Goal: Information Seeking & Learning: Learn about a topic

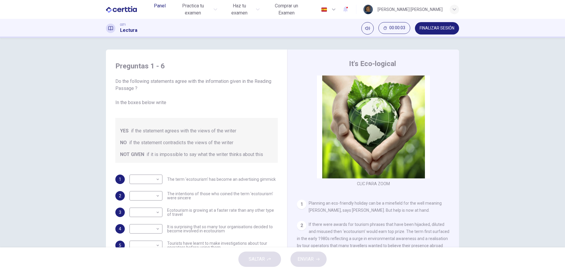
click at [158, 5] on span "Panel" at bounding box center [160, 5] width 12 height 7
click at [190, 4] on span "Practica tu examen" at bounding box center [193, 9] width 38 height 14
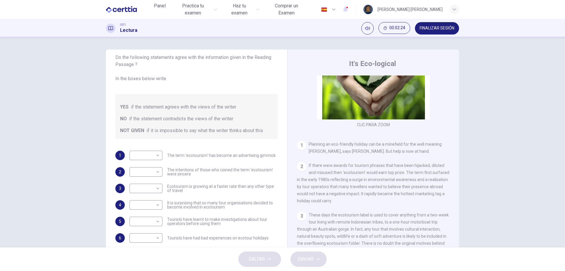
scroll to position [177, 0]
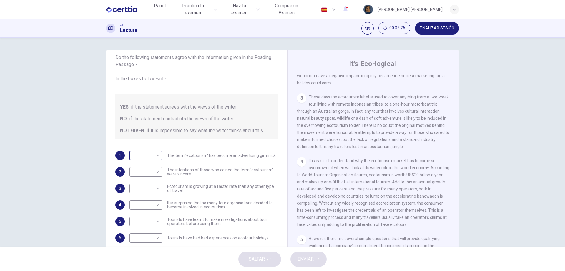
click at [155, 154] on body "Este sitio utiliza cookies, como se explica en nuestra Política de Privacidad .…" at bounding box center [282, 135] width 565 height 271
click at [153, 270] on li "YES" at bounding box center [282, 274] width 565 height 7
type input "***"
click at [139, 173] on body "Este sitio utiliza cookies, como se explica en nuestra Política de Privacidad .…" at bounding box center [282, 135] width 565 height 271
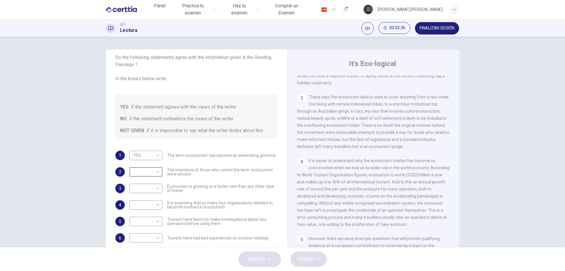
type input "**"
drag, startPoint x: 337, startPoint y: 115, endPoint x: 347, endPoint y: 116, distance: 9.7
click at [347, 116] on span "These days the ecotourism label is used to cover anything from a two-week tour …" at bounding box center [373, 122] width 152 height 54
drag, startPoint x: 347, startPoint y: 116, endPoint x: 343, endPoint y: 115, distance: 3.3
click at [343, 115] on span "These days the ecotourism label is used to cover anything from a two-week tour …" at bounding box center [373, 122] width 152 height 54
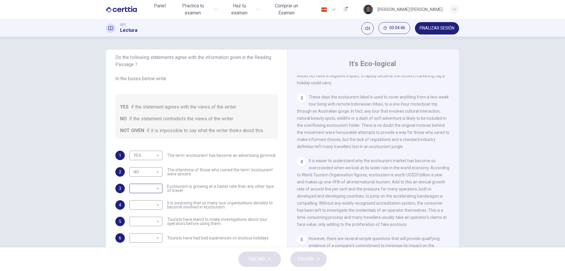
click at [157, 190] on body "Este sitio utiliza cookies, como se explica en nuestra Política de Privacidad .…" at bounding box center [282, 135] width 565 height 271
click at [152, 270] on li "YES" at bounding box center [282, 274] width 565 height 7
type input "***"
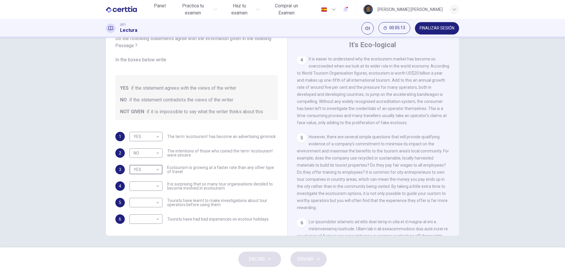
scroll to position [265, 0]
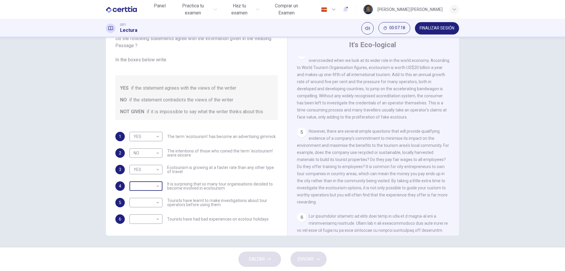
click at [153, 188] on body "Este sitio utiliza cookies, como se explica en nuestra Política de Privacidad .…" at bounding box center [282, 135] width 565 height 271
type input "**"
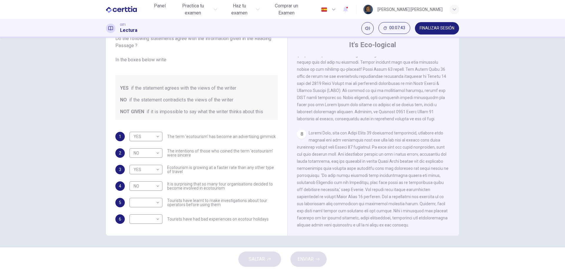
scroll to position [576, 0]
click at [154, 205] on body "Este sitio utiliza cookies, como se explica en nuestra Política de Privacidad .…" at bounding box center [282, 135] width 565 height 271
click at [149, 270] on li "YES" at bounding box center [282, 274] width 565 height 7
type input "***"
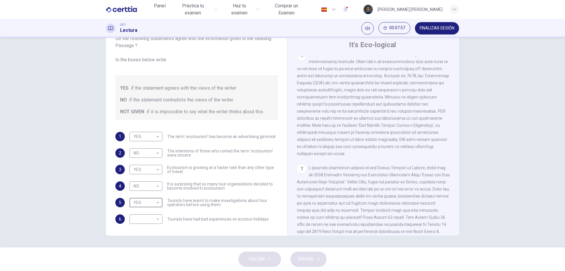
scroll to position [429, 0]
click at [157, 218] on body "Este sitio utiliza cookies, como se explica en nuestra Política de Privacidad .…" at bounding box center [282, 135] width 565 height 271
click at [147, 270] on li "YES" at bounding box center [282, 274] width 565 height 7
type input "***"
click at [364, 30] on button "Silenciar" at bounding box center [368, 28] width 12 height 12
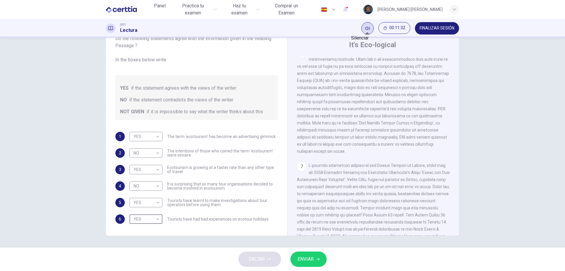
click at [364, 30] on button "Silenciar" at bounding box center [368, 28] width 12 height 12
click at [300, 262] on span "ENVIAR" at bounding box center [306, 259] width 16 height 8
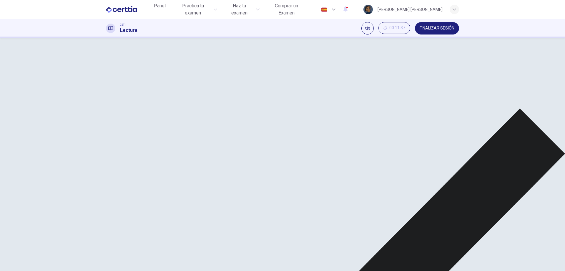
scroll to position [193, 0]
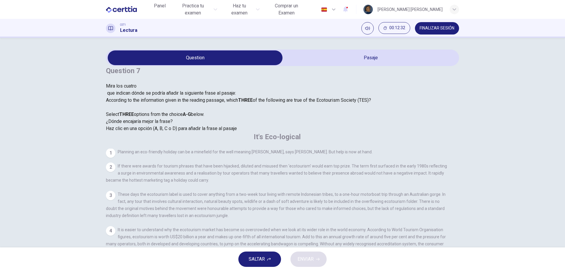
scroll to position [0, 0]
click at [215, 132] on div "Question 7 Mira los cuatro que indican dónde se podría añadir la siguiente [PER…" at bounding box center [238, 99] width 265 height 66
click at [179, 131] on span "Haz clic en una opción (A, B, C o D) para añadir la frase al pasaje" at bounding box center [171, 128] width 131 height 6
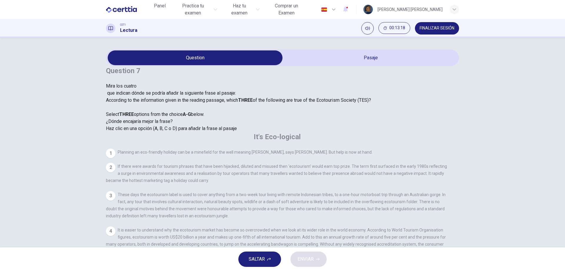
click at [189, 131] on span "Haz clic en una opción (A, B, C o D) para añadir la frase al pasaje" at bounding box center [171, 128] width 131 height 6
click at [201, 131] on span "Haz clic en una opción (A, B, C o D) para añadir la frase al pasaje" at bounding box center [171, 128] width 131 height 6
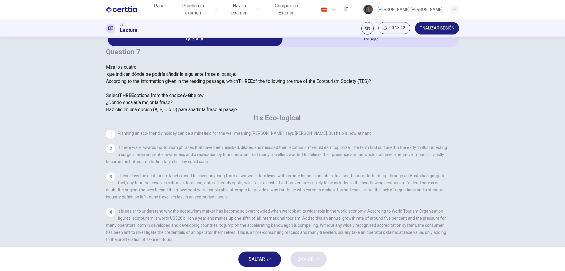
click at [115, 130] on div "1" at bounding box center [110, 134] width 9 height 9
click at [154, 65] on span "Mira los cuatro que indican dónde se podría añadir la siguiente [PERSON_NAME] a…" at bounding box center [238, 71] width 265 height 14
click at [152, 71] on div at bounding box center [238, 71] width 265 height 0
click at [156, 64] on span "Mira los cuatro que indican dónde se podría añadir la siguiente [PERSON_NAME] a…" at bounding box center [238, 71] width 265 height 14
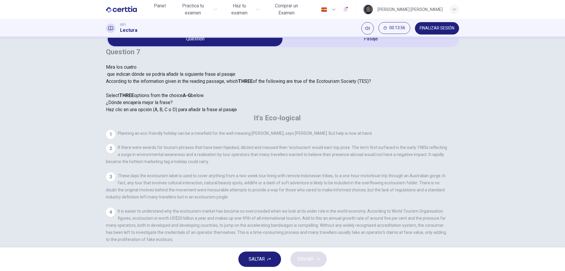
click at [164, 76] on div "Question 7 Mira los cuatro que indican dónde se podría añadir la siguiente [PER…" at bounding box center [238, 80] width 265 height 66
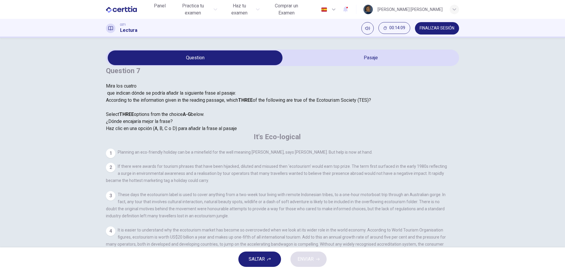
click at [263, 261] on span "SALTAR" at bounding box center [257, 259] width 16 height 8
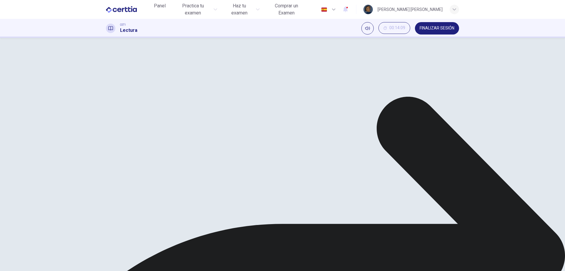
scroll to position [19, 0]
click at [446, 31] on button "FINALIZAR SESIÓN" at bounding box center [437, 28] width 44 height 12
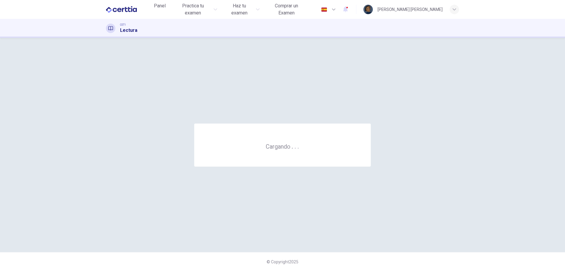
scroll to position [0, 0]
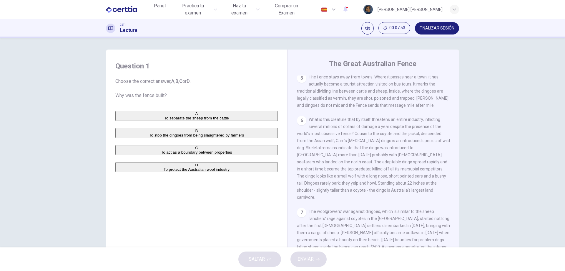
scroll to position [353, 0]
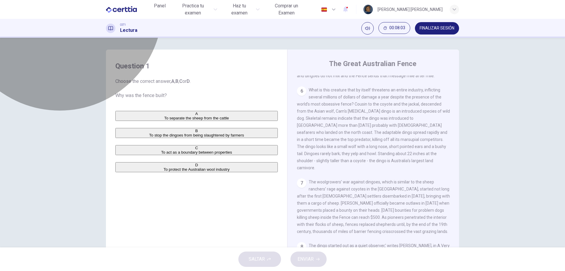
click at [174, 171] on span "To protect the Australian wool industry" at bounding box center [197, 169] width 66 height 4
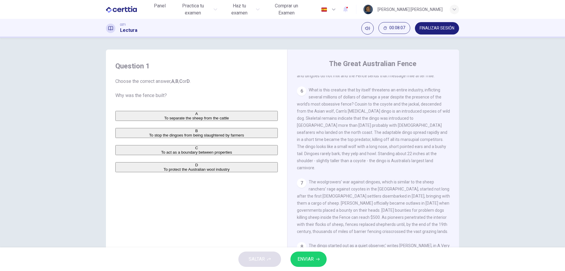
click at [313, 256] on span "ENVIAR" at bounding box center [306, 259] width 16 height 8
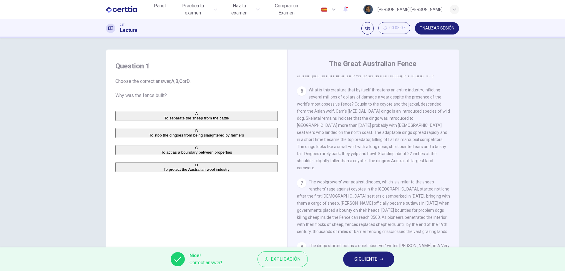
click at [386, 262] on button "SIGUIENTE" at bounding box center [368, 258] width 51 height 15
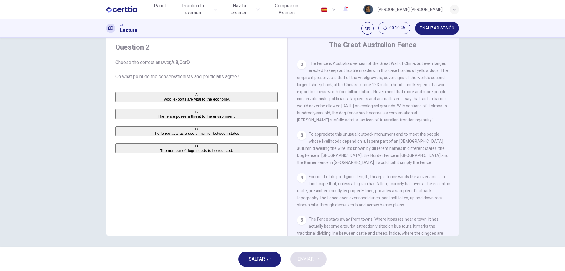
scroll to position [134, 0]
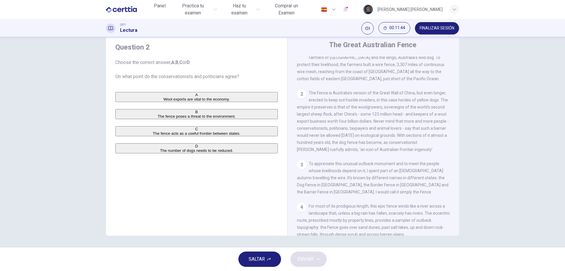
click at [168, 135] on span "The fence acts as a useful frontier between states." at bounding box center [197, 133] width 88 height 4
click at [316, 255] on button "ENVIAR" at bounding box center [309, 258] width 36 height 15
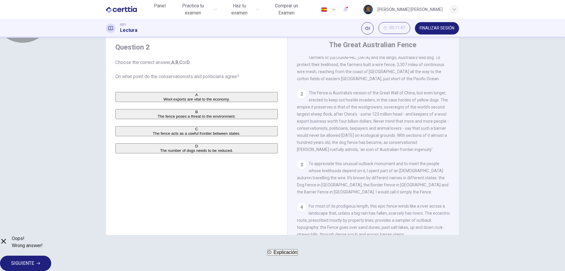
click at [280, 255] on button "Explicación" at bounding box center [282, 252] width 31 height 6
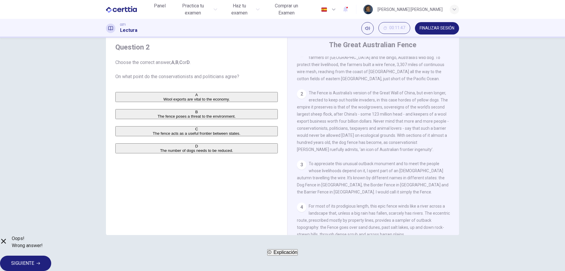
click at [51, 263] on button "SIGUIENTE" at bounding box center [25, 262] width 51 height 15
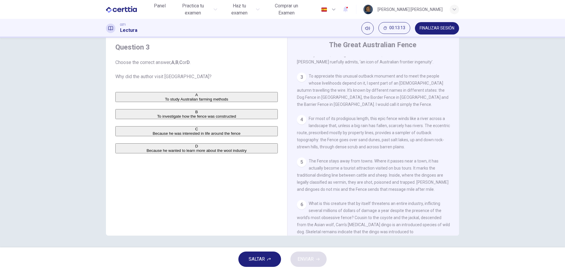
scroll to position [236, 0]
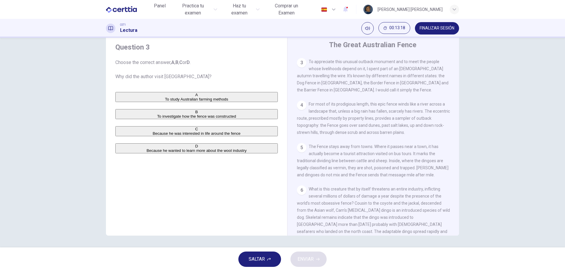
click at [175, 135] on span "Because he was interested in life around the fence" at bounding box center [197, 133] width 88 height 4
click at [307, 262] on span "ENVIAR" at bounding box center [306, 259] width 16 height 8
click at [307, 262] on div "SALTAR ENVIAR" at bounding box center [282, 259] width 565 height 24
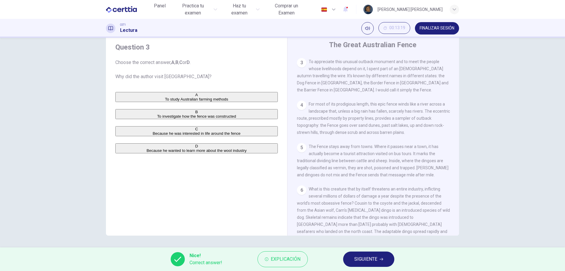
click at [378, 259] on button "SIGUIENTE" at bounding box center [368, 258] width 51 height 15
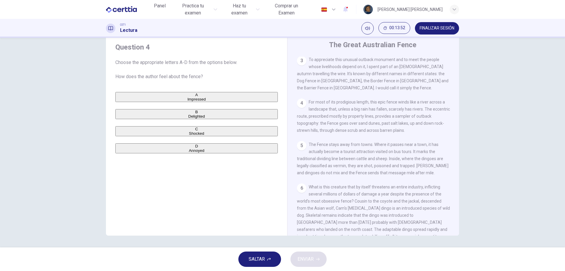
scroll to position [222, 0]
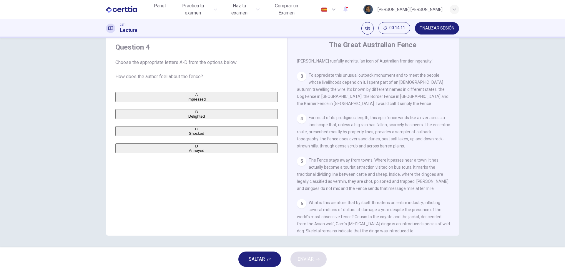
click at [150, 102] on button "A Impressed" at bounding box center [196, 97] width 163 height 10
click at [316, 258] on icon "button" at bounding box center [318, 259] width 4 height 4
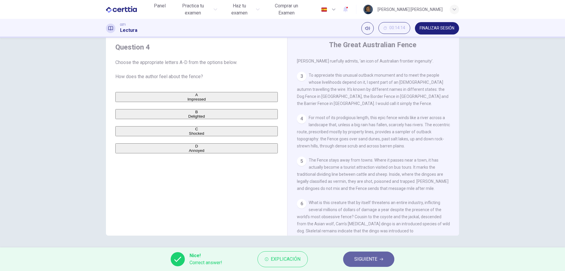
click at [382, 259] on icon "button" at bounding box center [382, 259] width 4 height 3
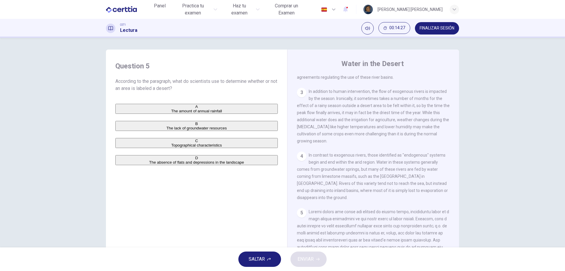
scroll to position [0, 0]
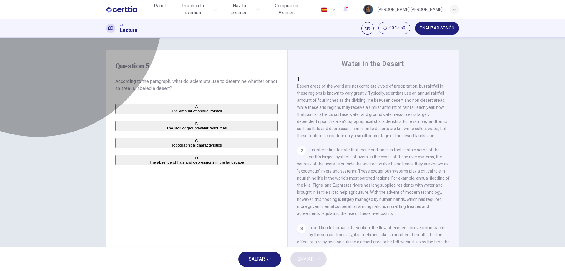
click at [152, 114] on button "A The amount of annual rainfall" at bounding box center [196, 109] width 163 height 10
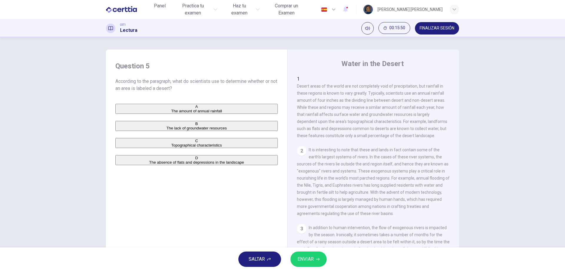
click at [304, 264] on button "ENVIAR" at bounding box center [309, 258] width 36 height 15
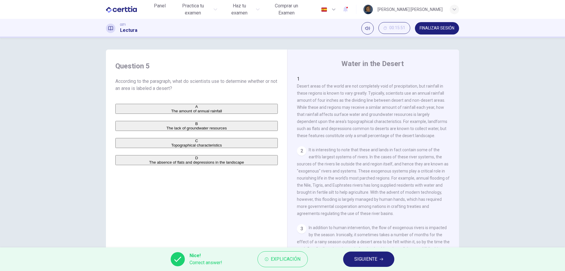
click at [354, 263] on span "SIGUIENTE" at bounding box center [365, 259] width 23 height 8
click at [354, 263] on div "Nice! Correct answer! Explicación SIGUIENTE" at bounding box center [282, 259] width 565 height 24
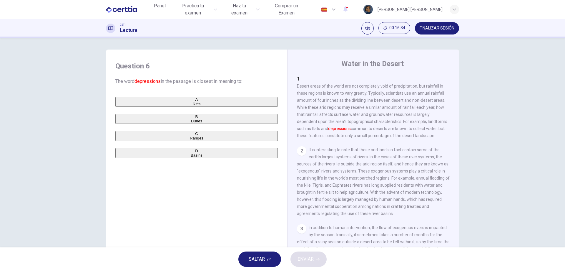
click at [152, 158] on button "D Basins" at bounding box center [196, 153] width 163 height 10
click at [307, 264] on button "ENVIAR" at bounding box center [309, 258] width 36 height 15
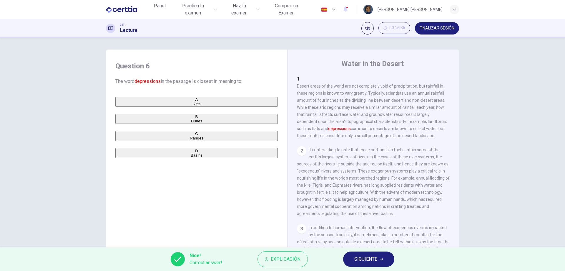
click at [383, 262] on button "SIGUIENTE" at bounding box center [368, 258] width 51 height 15
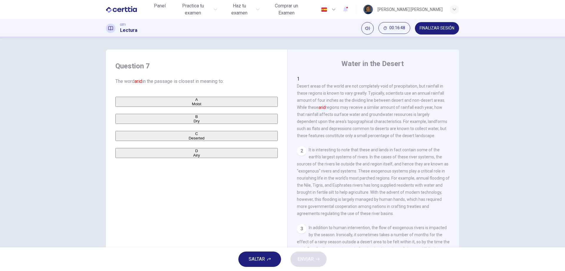
click at [194, 123] on span "Dry" at bounding box center [197, 121] width 6 height 4
click at [318, 257] on icon "button" at bounding box center [318, 259] width 4 height 4
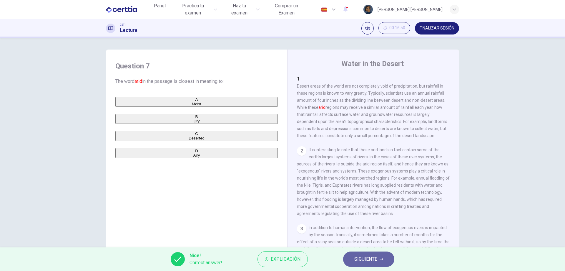
click at [383, 254] on button "SIGUIENTE" at bounding box center [368, 258] width 51 height 15
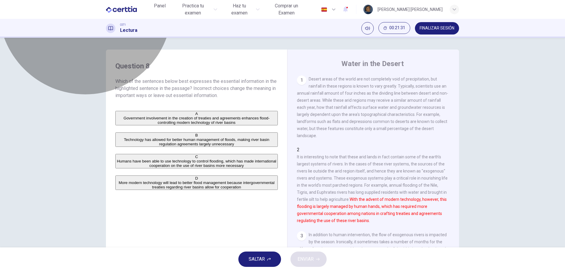
click at [200, 119] on span "Government involvement in the creation of treaties and agreements enhances floo…" at bounding box center [197, 120] width 146 height 9
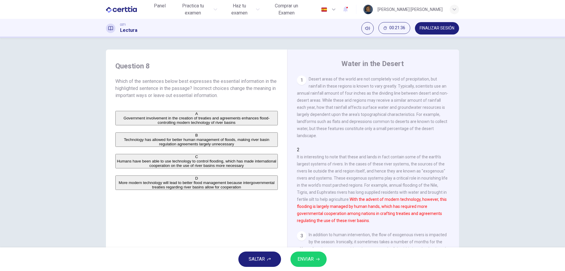
click at [317, 261] on button "ENVIAR" at bounding box center [309, 258] width 36 height 15
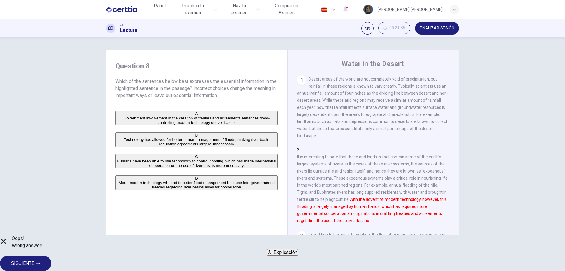
click at [34, 259] on span "SIGUIENTE" at bounding box center [22, 263] width 23 height 8
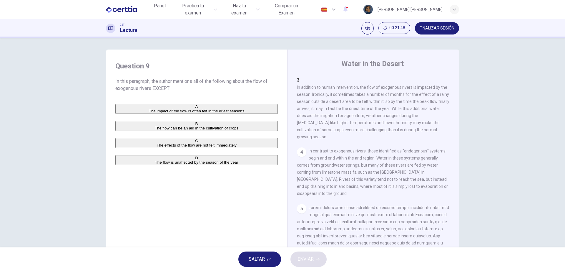
scroll to position [118, 0]
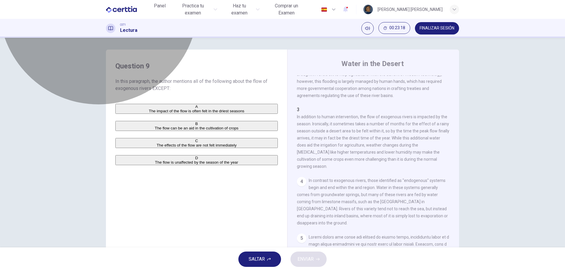
click at [213, 164] on span "The flow is unaffected by the season of the year" at bounding box center [196, 162] width 83 height 4
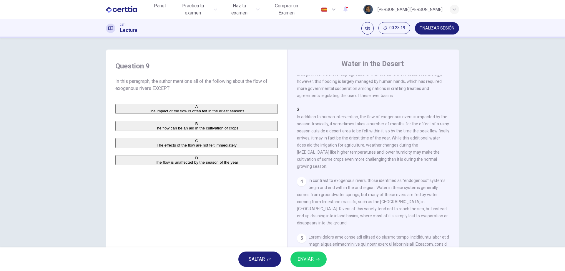
click at [309, 255] on span "ENVIAR" at bounding box center [306, 259] width 16 height 8
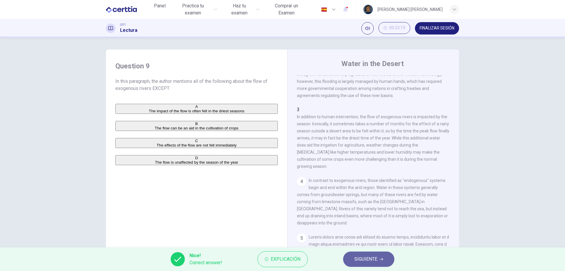
click at [388, 258] on button "SIGUIENTE" at bounding box center [368, 258] width 51 height 15
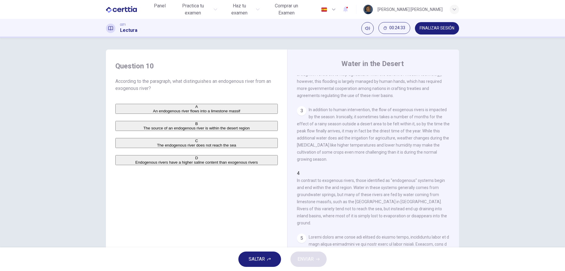
click at [250, 130] on span "The source of an endogenous river is within the desert region" at bounding box center [196, 128] width 107 height 4
click at [319, 257] on icon "button" at bounding box center [318, 259] width 4 height 4
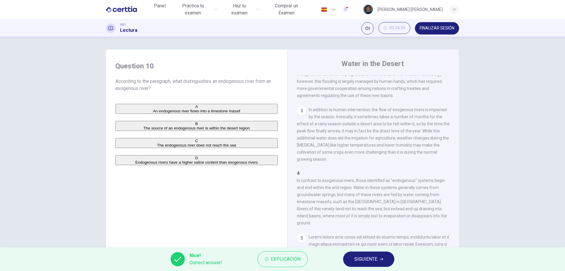
click at [374, 257] on span "SIGUIENTE" at bounding box center [365, 259] width 23 height 8
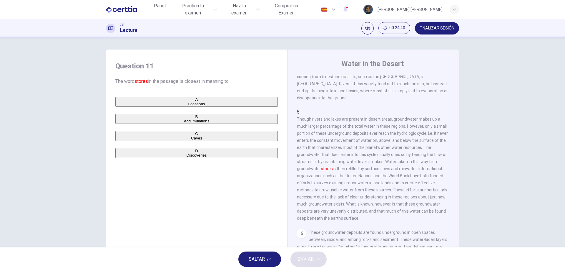
scroll to position [265, 0]
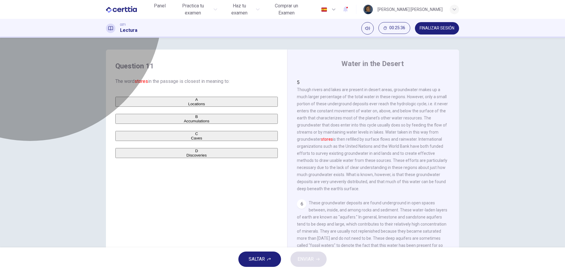
click at [184, 123] on span "Accumulations" at bounding box center [197, 121] width 26 height 4
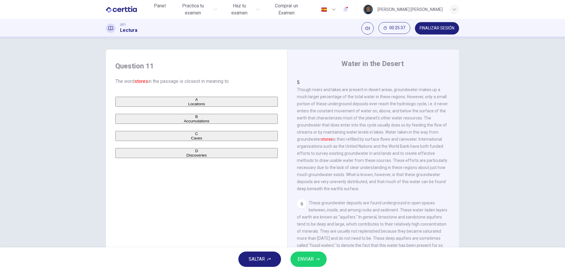
click at [313, 256] on span "ENVIAR" at bounding box center [306, 259] width 16 height 8
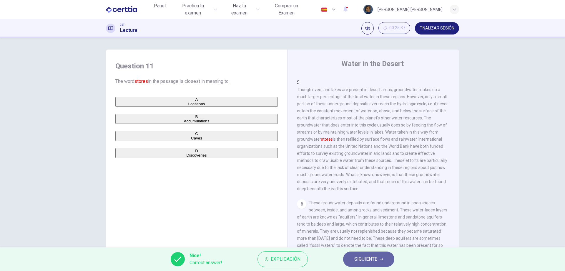
click at [372, 256] on span "SIGUIENTE" at bounding box center [365, 259] width 23 height 8
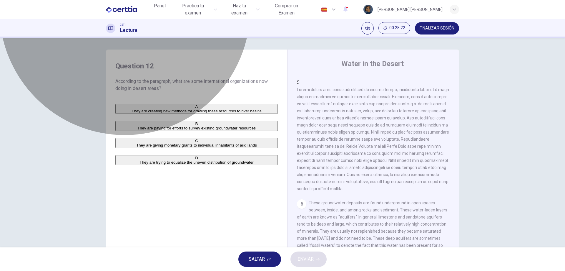
click at [239, 130] on span "They are paying for efforts to survey existing groundwater resources" at bounding box center [196, 128] width 118 height 4
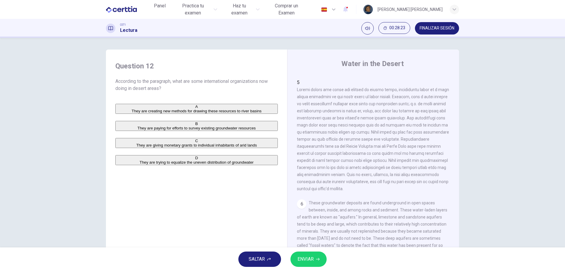
click at [323, 263] on button "ENVIAR" at bounding box center [309, 258] width 36 height 15
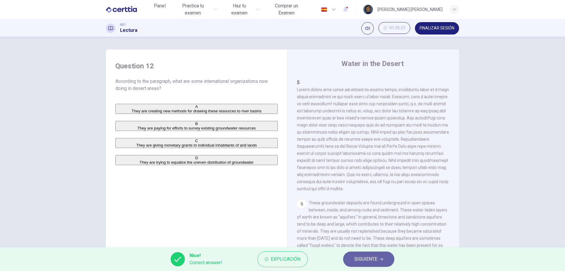
click at [384, 263] on button "SIGUIENTE" at bounding box center [368, 258] width 51 height 15
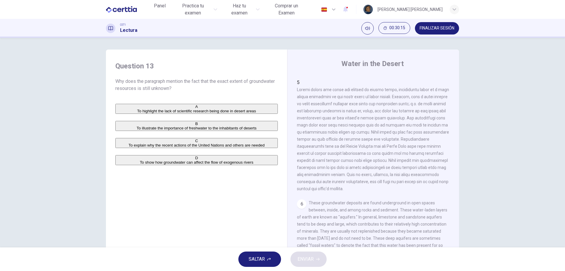
click at [211, 147] on span "To explain why the recent actions of the United Nations and others are needed" at bounding box center [197, 145] width 136 height 4
click at [313, 259] on span "ENVIAR" at bounding box center [306, 259] width 16 height 8
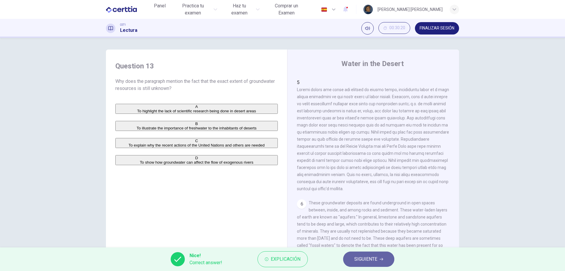
click at [365, 257] on span "SIGUIENTE" at bounding box center [365, 259] width 23 height 8
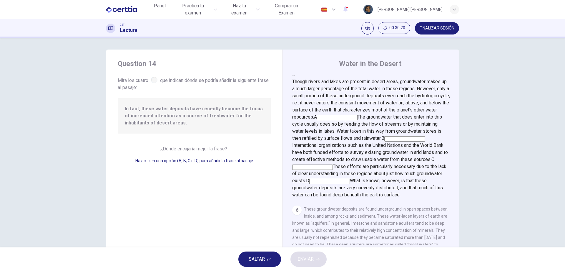
scroll to position [261, 0]
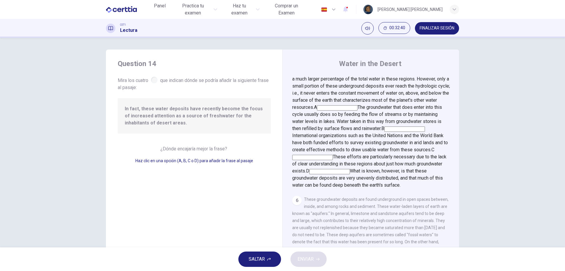
click at [333, 155] on input at bounding box center [312, 157] width 41 height 5
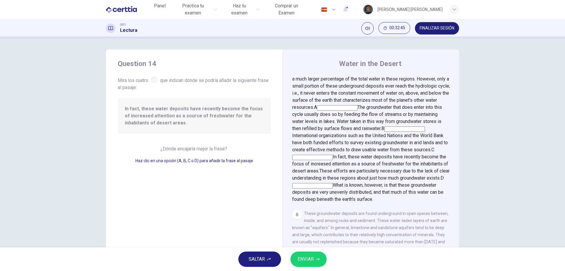
click at [316, 261] on button "ENVIAR" at bounding box center [309, 258] width 36 height 15
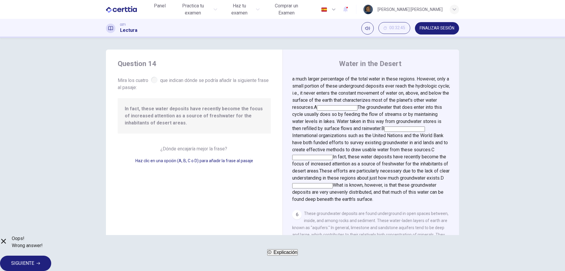
click at [34, 260] on span "SIGUIENTE" at bounding box center [22, 263] width 23 height 8
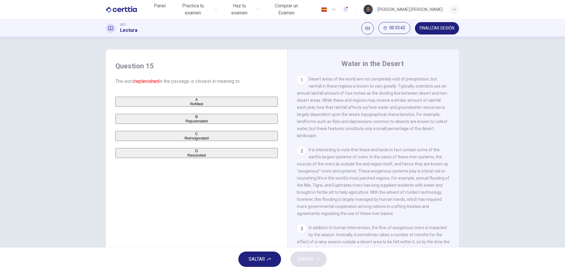
click at [190, 106] on span "Refilled" at bounding box center [196, 104] width 13 height 4
click at [311, 266] on button "ENVIAR" at bounding box center [309, 258] width 36 height 15
click at [311, 266] on div "SALTAR ENVIAR" at bounding box center [282, 259] width 565 height 24
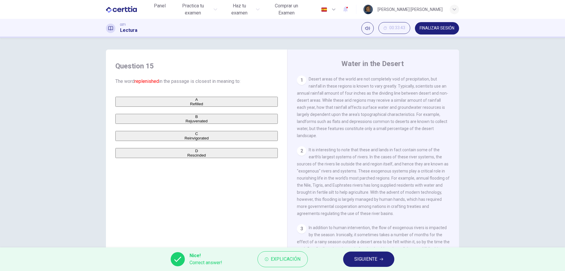
click at [385, 260] on button "SIGUIENTE" at bounding box center [368, 258] width 51 height 15
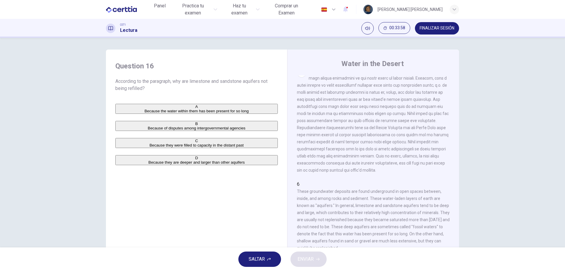
scroll to position [283, 0]
click at [242, 148] on button "C Because they were filled to capacity in the distant past" at bounding box center [196, 143] width 163 height 10
click at [326, 262] on button "ENVIAR" at bounding box center [309, 258] width 36 height 15
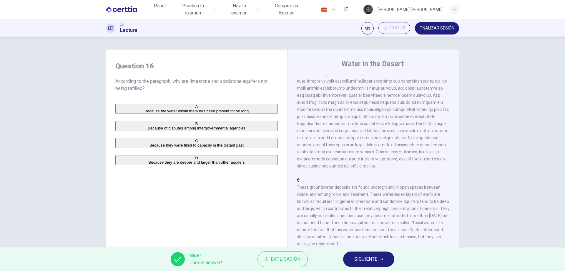
click at [374, 260] on span "SIGUIENTE" at bounding box center [365, 259] width 23 height 8
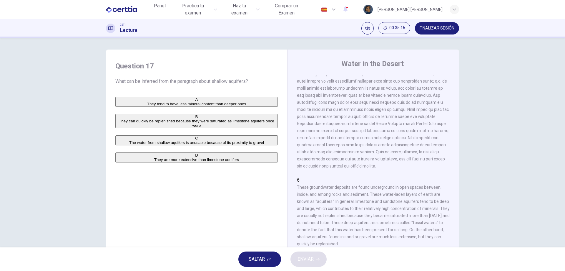
click at [201, 162] on span "They are more extensive than limestone aquifers" at bounding box center [196, 159] width 85 height 4
click at [305, 263] on button "ENVIAR" at bounding box center [309, 258] width 36 height 15
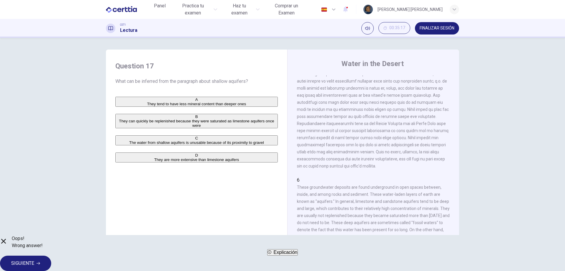
click at [34, 261] on span "SIGUIENTE" at bounding box center [22, 263] width 23 height 8
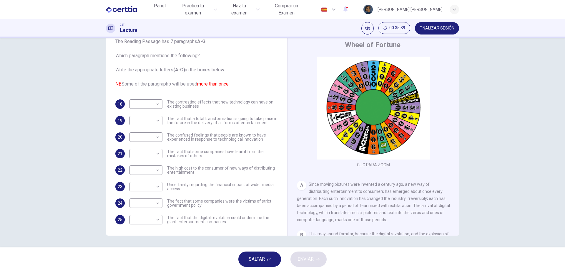
scroll to position [21, 0]
click at [156, 101] on body "Este sitio utiliza cookies, como se explica en nuestra Política de Privacidad .…" at bounding box center [282, 135] width 565 height 271
click at [155, 101] on div at bounding box center [282, 135] width 565 height 271
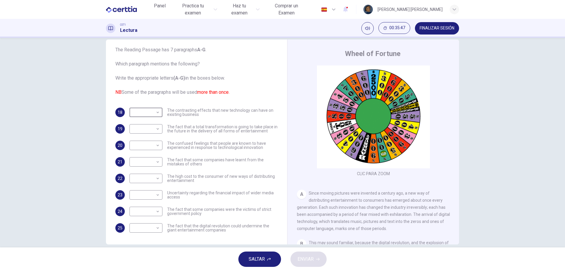
scroll to position [19, 0]
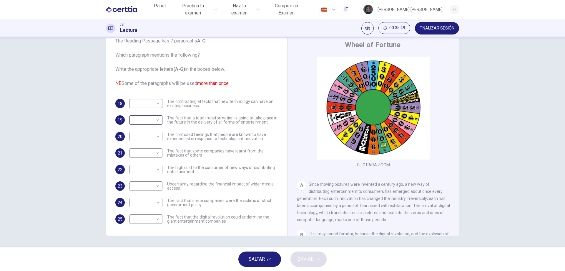
click at [150, 120] on body "Este sitio utiliza cookies, como se explica en nuestra Política de Privacidad .…" at bounding box center [282, 135] width 565 height 271
click at [236, 124] on div at bounding box center [282, 135] width 565 height 271
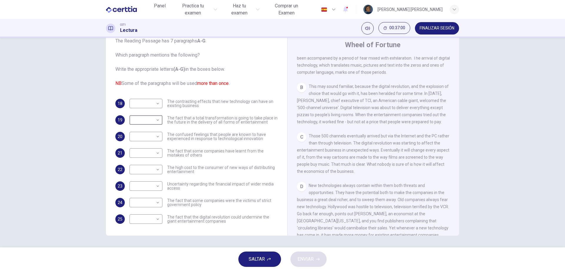
scroll to position [177, 0]
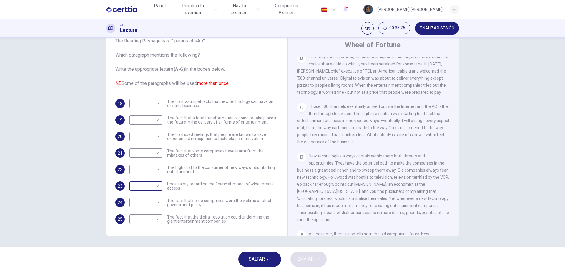
click at [144, 185] on body "Este sitio utiliza cookies, como se explica en nuestra Política de Privacidad .…" at bounding box center [282, 135] width 565 height 271
click at [148, 213] on li "C" at bounding box center [144, 213] width 33 height 9
type input "*"
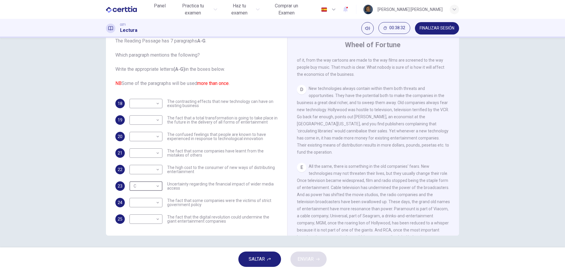
scroll to position [265, 0]
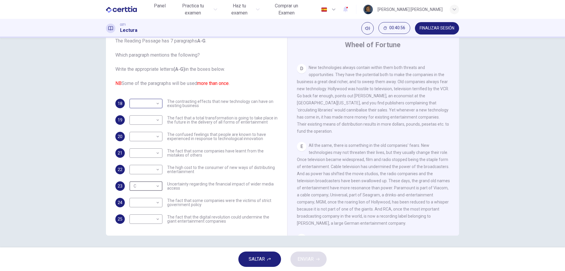
click at [155, 103] on body "Este sitio utiliza cookies, como se explica en nuestra Política de Privacidad .…" at bounding box center [282, 135] width 565 height 271
click at [151, 139] on li "D" at bounding box center [144, 140] width 33 height 9
type input "*"
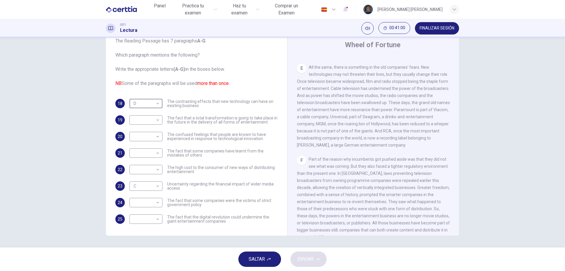
scroll to position [353, 0]
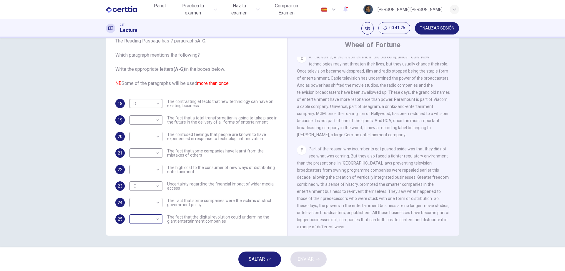
click at [149, 220] on body "Este sitio utiliza cookies, como se explica en nuestra Política de Privacidad .…" at bounding box center [282, 135] width 565 height 271
click at [147, 241] on li "E" at bounding box center [144, 242] width 33 height 9
type input "*"
click at [144, 200] on body "Este sitio utiliza cookies, como se explica en nuestra Política de Privacidad .…" at bounding box center [282, 135] width 565 height 271
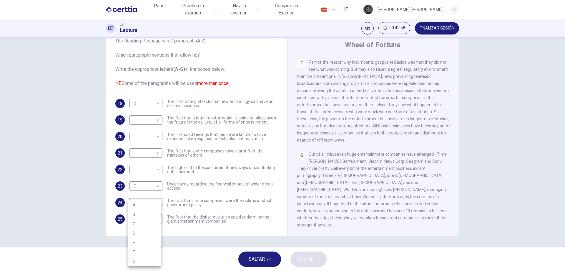
click at [140, 250] on li "F" at bounding box center [144, 251] width 33 height 9
type input "*"
click at [156, 154] on body "Este sitio utiliza cookies, como se explica en nuestra Política de Privacidad .…" at bounding box center [282, 135] width 565 height 271
click at [153, 157] on body "Este sitio utiliza cookies, como se explica en nuestra Política de Privacidad .…" at bounding box center [282, 135] width 565 height 271
click at [138, 211] on li "F" at bounding box center [144, 209] width 33 height 9
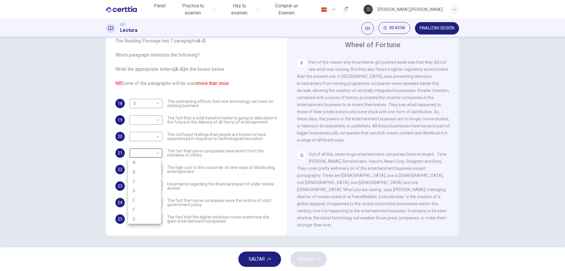
click at [138, 211] on li "F" at bounding box center [144, 209] width 33 height 9
type input "*"
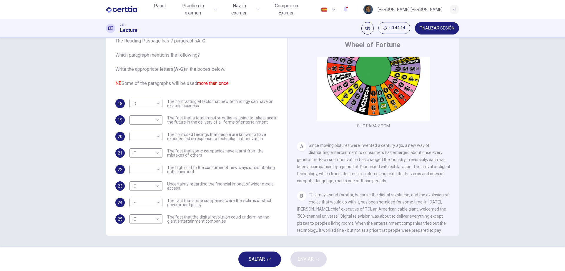
scroll to position [68, 0]
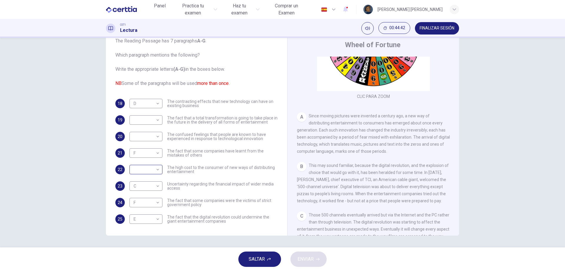
click at [154, 169] on body "Este sitio utiliza cookies, como se explica en nuestra Política de Privacidad .…" at bounding box center [282, 135] width 565 height 271
click at [139, 188] on li "B" at bounding box center [144, 187] width 33 height 9
type input "*"
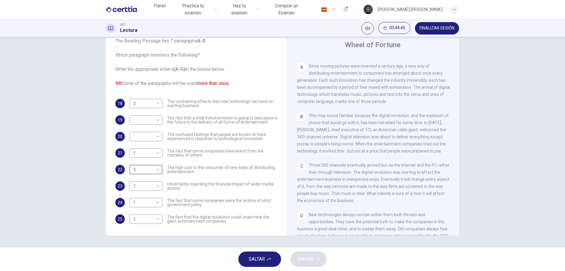
scroll to position [127, 0]
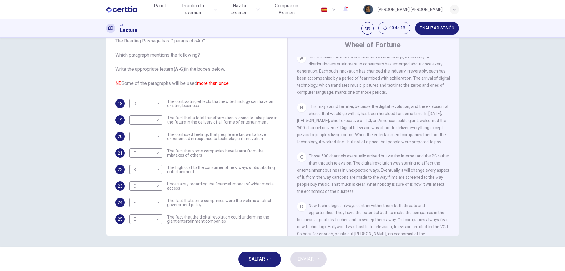
click at [235, 122] on span "The fact that a total transformation is going to take place in the future in th…" at bounding box center [222, 120] width 111 height 8
click at [156, 120] on body "Este sitio utiliza cookies, como se explica en nuestra Política de Privacidad .…" at bounding box center [282, 135] width 565 height 271
click at [151, 149] on li "C" at bounding box center [144, 147] width 33 height 9
type input "*"
click at [344, 163] on div "C Those 500 channels eventually arrived but via the Internet and the PC rather …" at bounding box center [373, 173] width 153 height 42
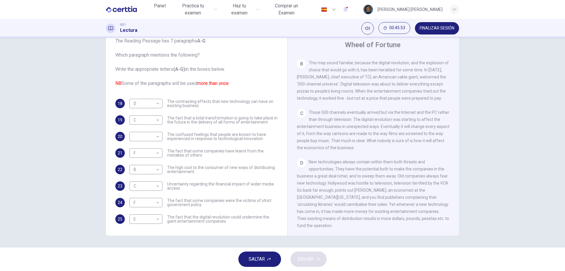
scroll to position [98, 0]
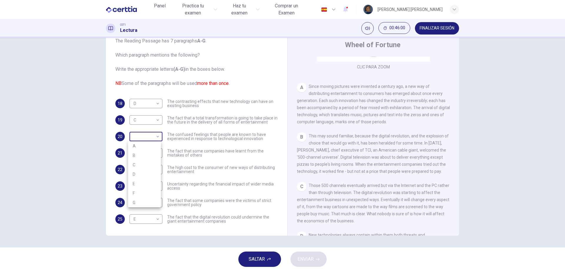
click at [157, 137] on body "Este sitio utiliza cookies, como se explica en nuestra Política de Privacidad .…" at bounding box center [282, 135] width 565 height 271
click at [155, 142] on li "A" at bounding box center [144, 145] width 33 height 9
type input "*"
click at [313, 261] on span "ENVIAR" at bounding box center [306, 259] width 16 height 8
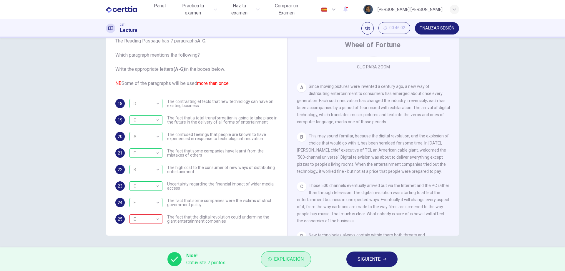
click at [286, 256] on span "Explicación" at bounding box center [289, 259] width 30 height 8
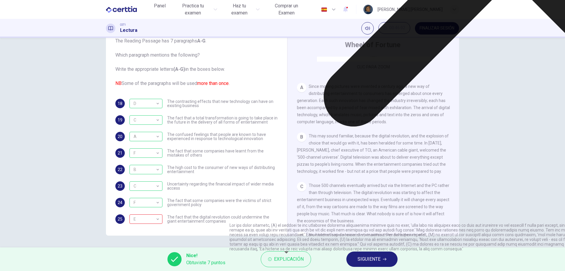
click at [318, 261] on div "Nice! Obtuviste 7 puntos Explicación SIGUIENTE" at bounding box center [282, 259] width 565 height 24
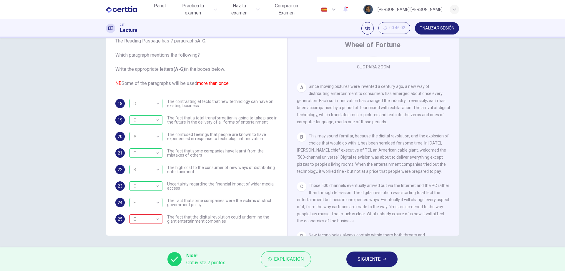
click at [377, 260] on span "SIGUIENTE" at bounding box center [369, 259] width 23 height 8
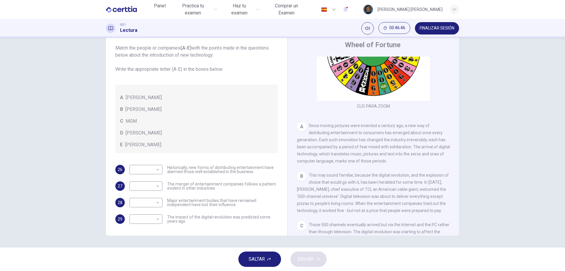
scroll to position [59, 0]
click at [152, 205] on body "Este sitio utiliza cookies, como se explica en nuestra Política de Privacidad .…" at bounding box center [282, 135] width 565 height 271
click at [145, 230] on li "C" at bounding box center [144, 230] width 33 height 9
type input "*"
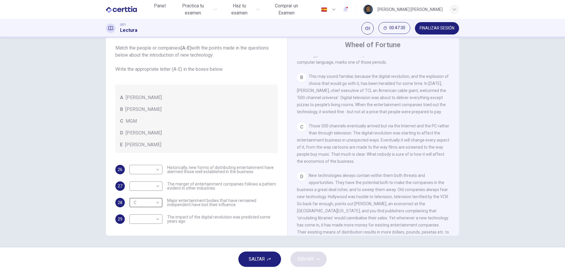
scroll to position [177, 0]
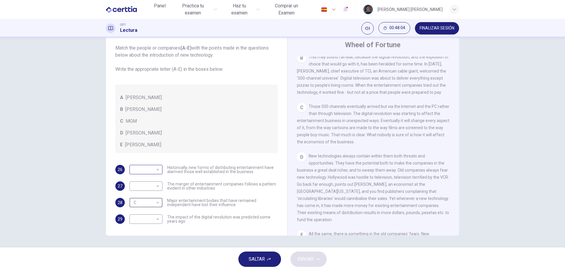
click at [152, 169] on body "Este sitio utiliza cookies, como se explica en nuestra Política de Privacidad .…" at bounding box center [282, 135] width 565 height 271
click at [141, 186] on li "B" at bounding box center [144, 187] width 33 height 9
type input "*"
click at [141, 186] on li "B" at bounding box center [144, 187] width 33 height 9
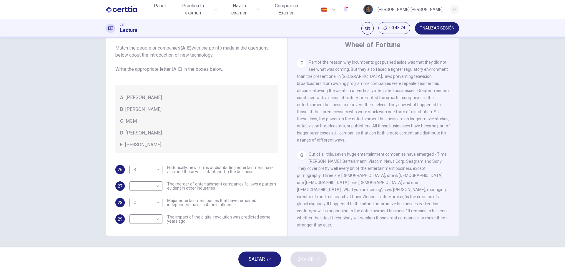
scroll to position [451, 0]
click at [147, 187] on body "Este sitio utiliza cookies, como se explica en nuestra Política de Privacidad .…" at bounding box center [282, 135] width 565 height 271
click at [149, 221] on li "D" at bounding box center [144, 223] width 33 height 9
type input "*"
click at [151, 216] on body "Este sitio utiliza cookies, como se explica en nuestra Política de Privacidad .…" at bounding box center [282, 135] width 565 height 271
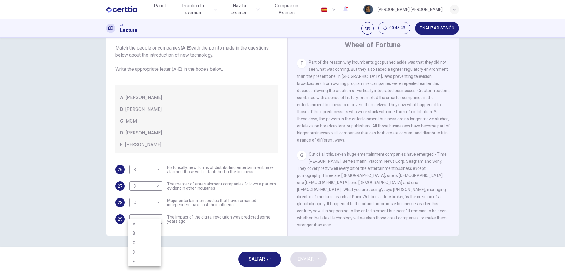
click at [147, 263] on li "E" at bounding box center [144, 260] width 33 height 9
type input "*"
click at [322, 259] on button "ENVIAR" at bounding box center [309, 258] width 36 height 15
click at [322, 259] on div "SALTAR ENVIAR" at bounding box center [282, 259] width 565 height 24
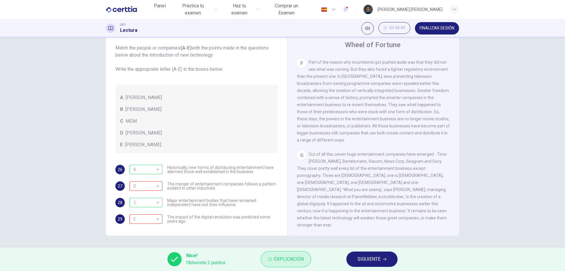
click at [274, 256] on span "Explicación" at bounding box center [289, 259] width 30 height 8
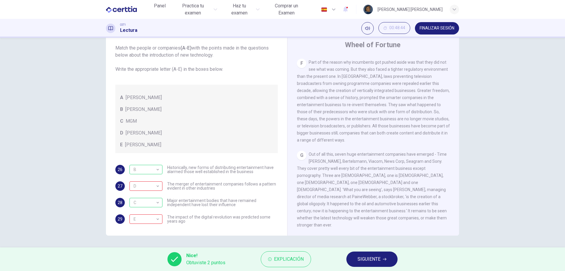
click at [367, 263] on button "SIGUIENTE" at bounding box center [372, 258] width 51 height 15
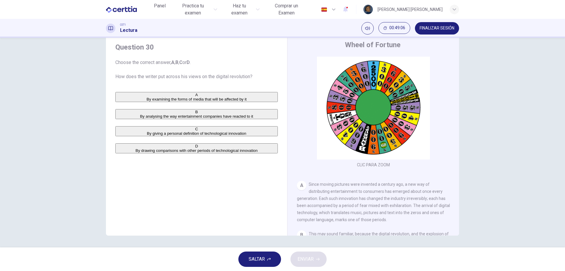
click at [235, 152] on span "By drawing comparisons with other periods of technological innovation" at bounding box center [197, 150] width 122 height 4
click at [316, 259] on button "ENVIAR" at bounding box center [309, 258] width 36 height 15
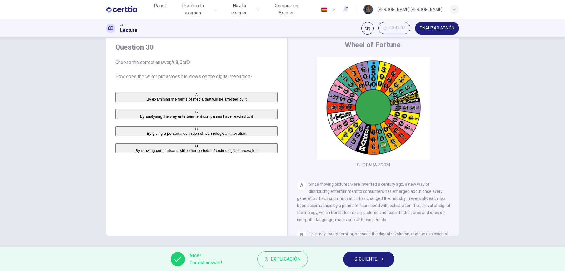
click at [349, 259] on button "SIGUIENTE" at bounding box center [368, 258] width 51 height 15
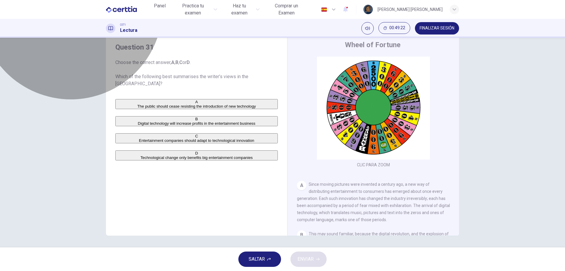
click at [185, 142] on span "Entertainment companies should adapt to technological innovation" at bounding box center [196, 140] width 115 height 4
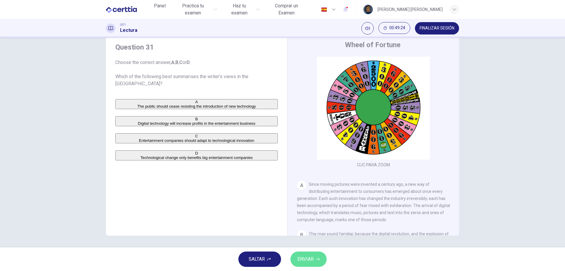
click at [321, 260] on button "ENVIAR" at bounding box center [309, 258] width 36 height 15
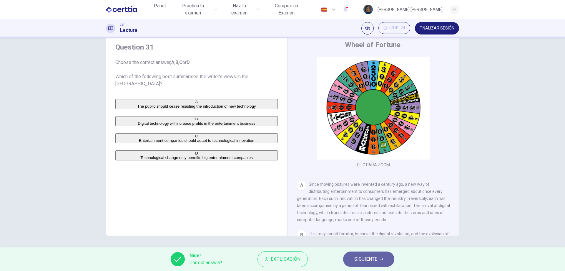
click at [361, 255] on span "SIGUIENTE" at bounding box center [365, 259] width 23 height 8
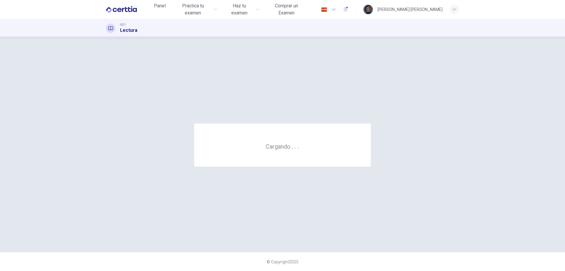
scroll to position [0, 0]
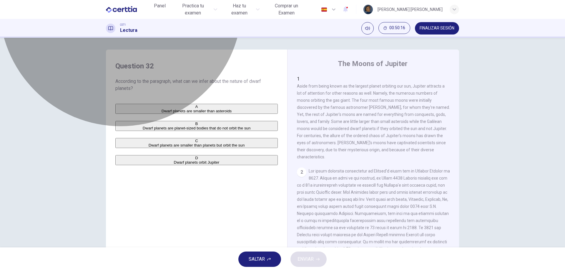
click at [235, 147] on span "Dwarf planets are smaller than planets but orbit the sun" at bounding box center [197, 145] width 96 height 4
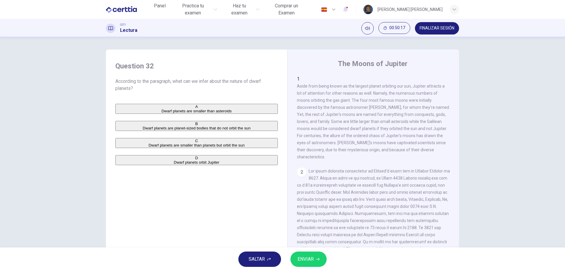
click at [311, 266] on button "ENVIAR" at bounding box center [309, 258] width 36 height 15
click at [311, 266] on div "SALTAR ENVIAR" at bounding box center [282, 259] width 565 height 24
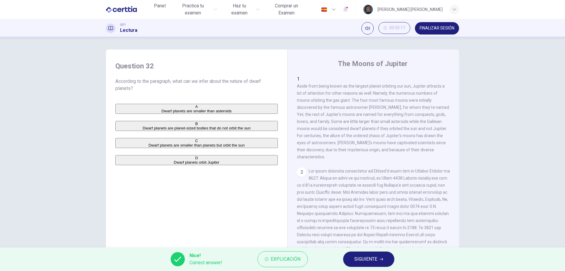
click at [377, 255] on span "SIGUIENTE" at bounding box center [365, 259] width 23 height 8
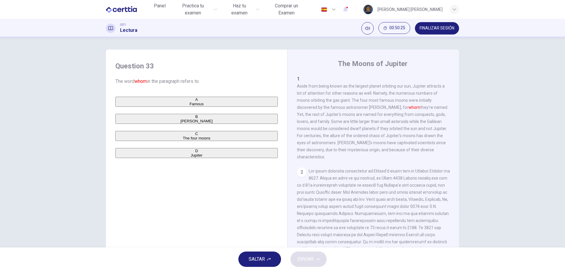
click at [180, 123] on span "Galileo Galilei" at bounding box center [196, 121] width 32 height 4
click at [318, 258] on icon "button" at bounding box center [318, 259] width 4 height 4
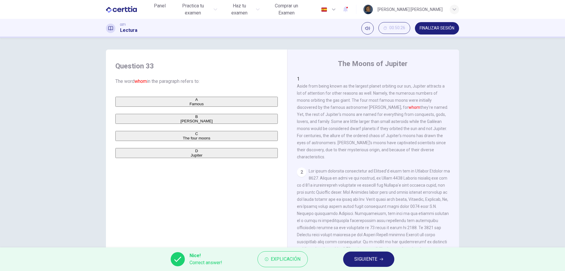
click at [369, 256] on span "SIGUIENTE" at bounding box center [365, 259] width 23 height 8
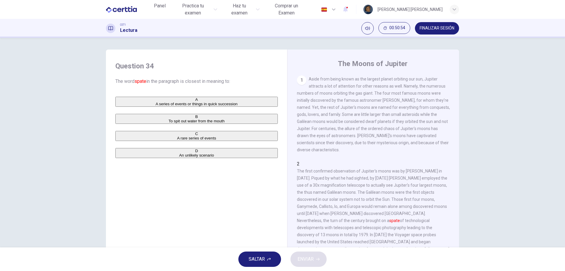
click at [173, 106] on span "A series of events or things in quick succession" at bounding box center [197, 104] width 82 height 4
click at [310, 259] on span "ENVIAR" at bounding box center [306, 259] width 16 height 8
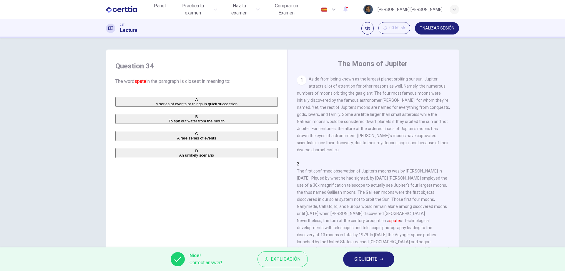
click at [352, 260] on button "SIGUIENTE" at bounding box center [368, 258] width 51 height 15
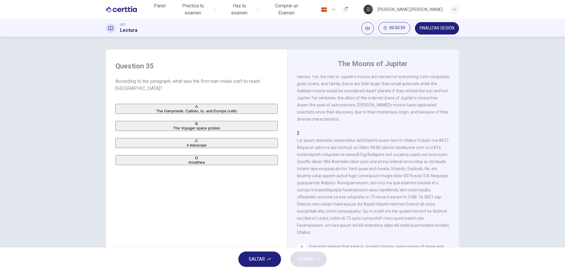
scroll to position [59, 0]
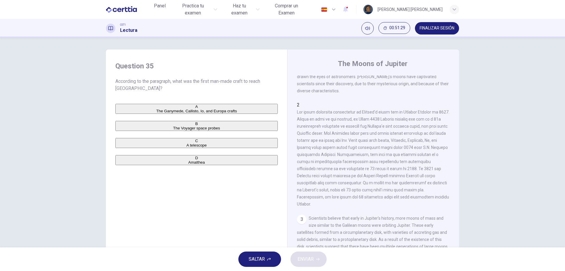
click at [173, 130] on span "The Voyager space probes" at bounding box center [196, 128] width 47 height 4
click at [320, 263] on button "ENVIAR" at bounding box center [309, 258] width 36 height 15
click at [320, 263] on div "SALTAR ENVIAR" at bounding box center [282, 259] width 565 height 24
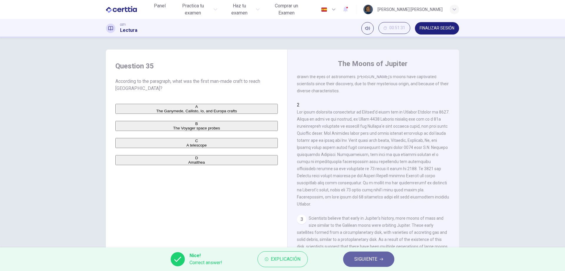
click at [366, 259] on span "SIGUIENTE" at bounding box center [365, 259] width 23 height 8
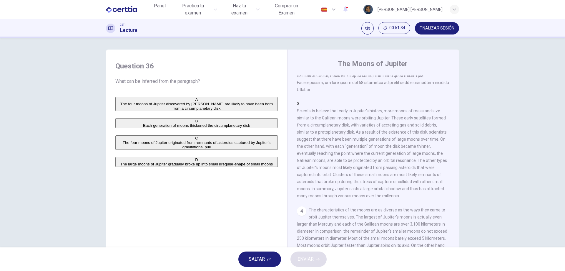
scroll to position [177, 0]
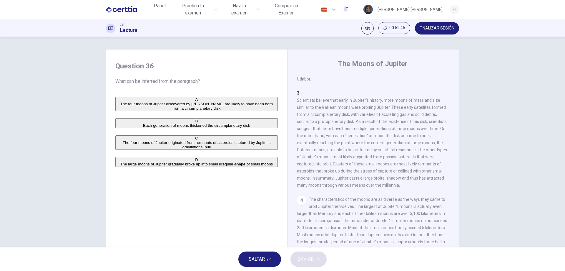
click at [209, 149] on span "The four moons of Jupiter originated from remnants of asteroids captured by Jup…" at bounding box center [197, 144] width 148 height 9
click at [311, 262] on span "ENVIAR" at bounding box center [306, 259] width 16 height 8
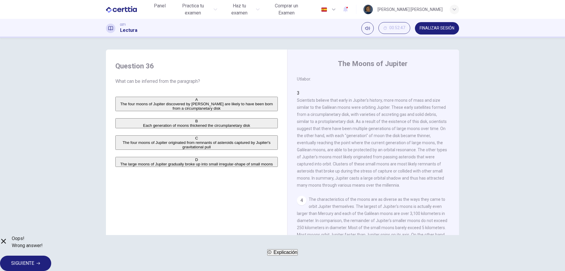
click at [34, 259] on span "SIGUIENTE" at bounding box center [22, 263] width 23 height 8
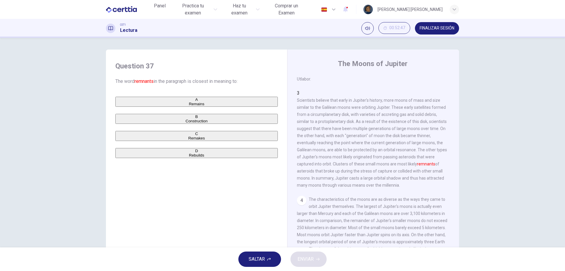
click at [361, 257] on div "SALTAR ENVIAR" at bounding box center [282, 259] width 565 height 24
click at [152, 101] on button "A Remains" at bounding box center [196, 102] width 163 height 10
click at [308, 257] on span "ENVIAR" at bounding box center [306, 259] width 16 height 8
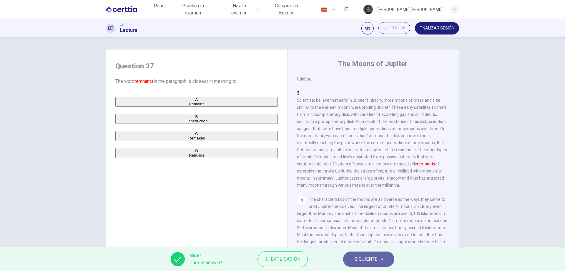
click at [376, 258] on span "SIGUIENTE" at bounding box center [365, 259] width 23 height 8
click at [376, 258] on div "Nice! Correct answer! Explicación SIGUIENTE" at bounding box center [282, 259] width 565 height 24
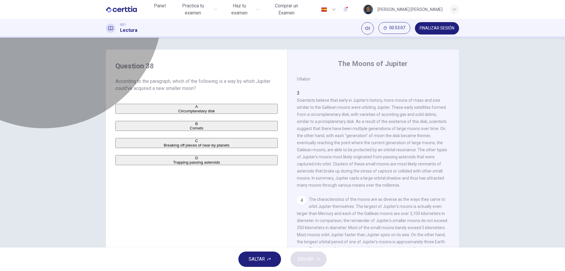
click at [178, 113] on span "Circumplanetary disk" at bounding box center [196, 111] width 37 height 4
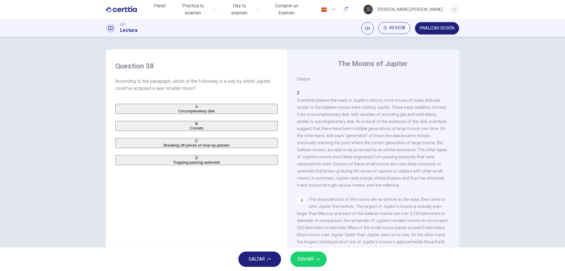
click at [307, 257] on span "ENVIAR" at bounding box center [306, 259] width 16 height 8
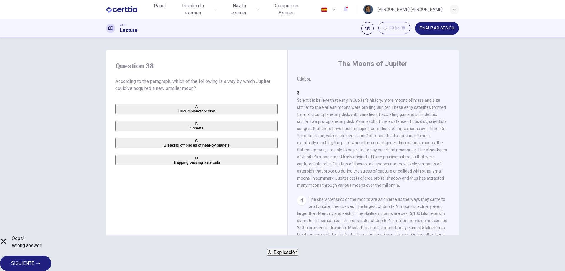
click at [34, 261] on span "SIGUIENTE" at bounding box center [22, 263] width 23 height 8
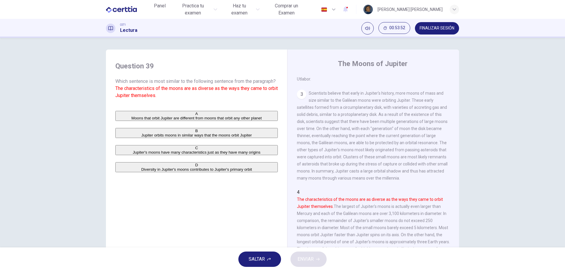
click at [261, 154] on span "Jupiter's moons have many characteristics just as they have many origins" at bounding box center [197, 152] width 128 height 4
click at [319, 260] on icon "button" at bounding box center [318, 259] width 4 height 4
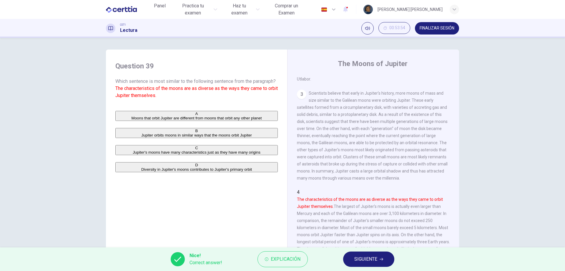
click at [364, 258] on span "SIGUIENTE" at bounding box center [365, 259] width 23 height 8
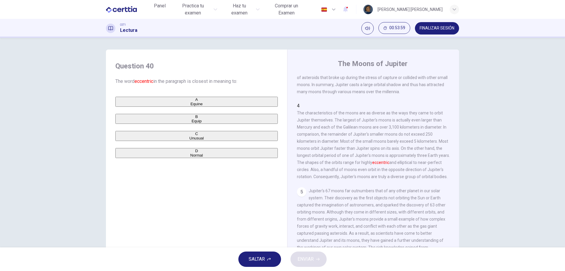
scroll to position [265, 0]
click at [150, 141] on button "C Unusual" at bounding box center [196, 136] width 163 height 10
click at [310, 257] on span "ENVIAR" at bounding box center [306, 259] width 16 height 8
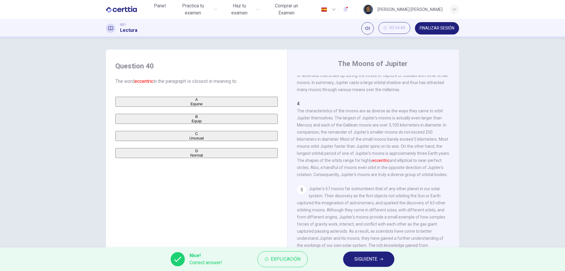
click at [366, 260] on span "SIGUIENTE" at bounding box center [365, 259] width 23 height 8
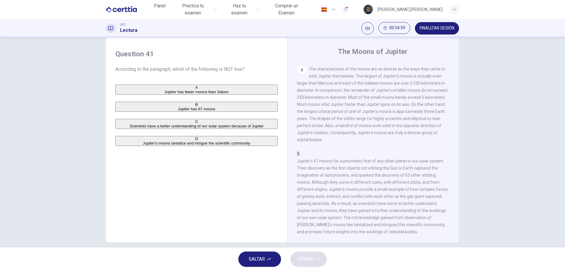
scroll to position [19, 0]
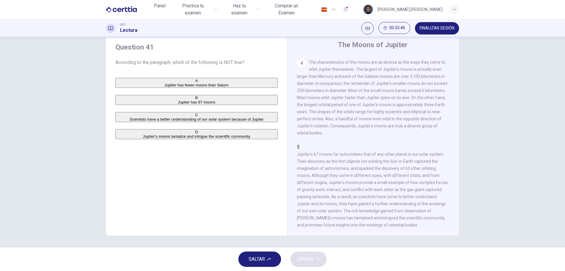
click at [561, 24] on div "CET1 Lectura 00:55:46 FINALIZAR SESIÓN" at bounding box center [282, 28] width 565 height 19
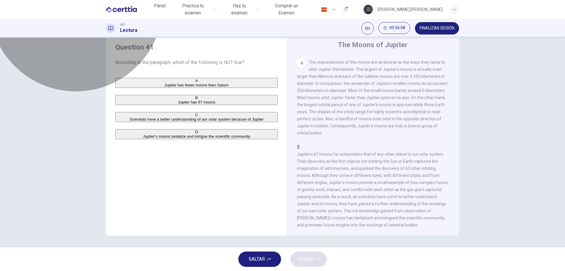
click at [190, 83] on span "Jupiter has fewer moons than Saturn" at bounding box center [197, 85] width 64 height 4
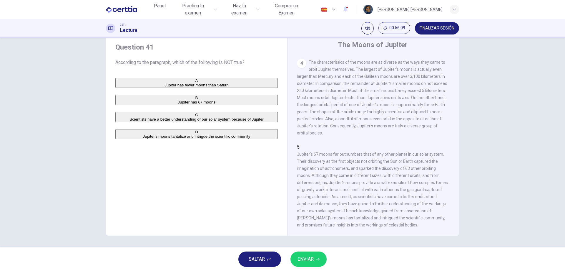
click at [311, 262] on span "ENVIAR" at bounding box center [306, 259] width 16 height 8
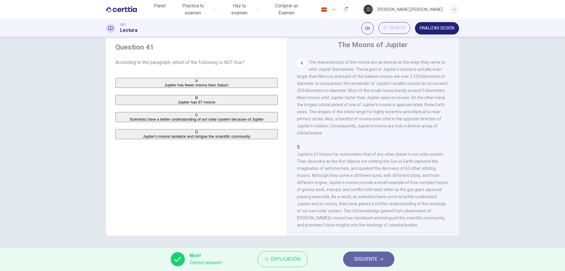
click at [377, 261] on span "SIGUIENTE" at bounding box center [365, 259] width 23 height 8
click at [377, 261] on div "Nice! Correct answer! Explicación SIGUIENTE" at bounding box center [282, 259] width 565 height 24
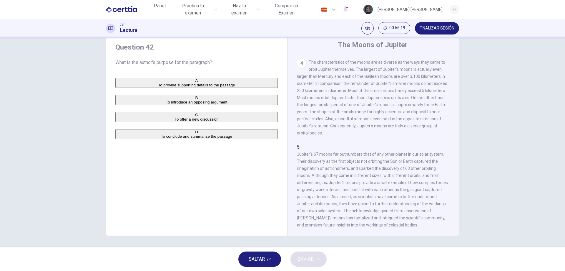
click at [199, 138] on span "To conclude and summarize the passage" at bounding box center [196, 136] width 71 height 4
click at [311, 262] on span "ENVIAR" at bounding box center [306, 259] width 16 height 8
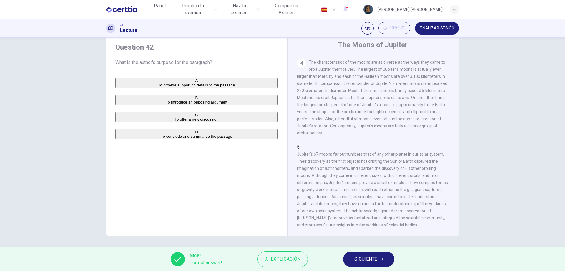
click at [360, 262] on span "SIGUIENTE" at bounding box center [365, 259] width 23 height 8
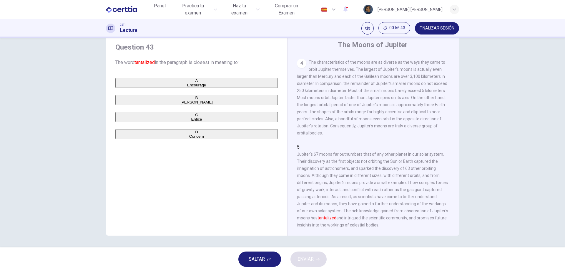
click at [155, 80] on button "A Encourage" at bounding box center [196, 83] width 163 height 10
click at [318, 255] on button "ENVIAR" at bounding box center [309, 258] width 36 height 15
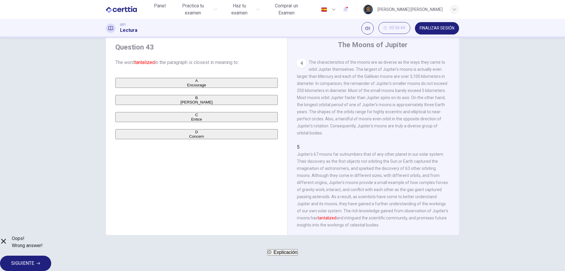
click at [34, 259] on span "SIGUIENTE" at bounding box center [22, 263] width 23 height 8
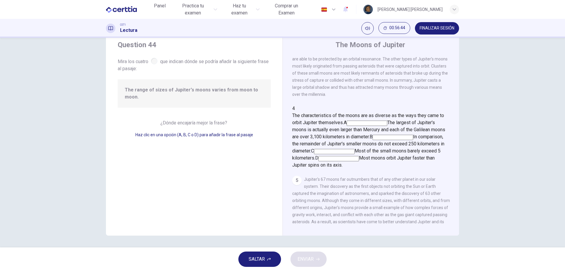
scroll to position [228, 0]
click at [353, 125] on input at bounding box center [367, 122] width 41 height 5
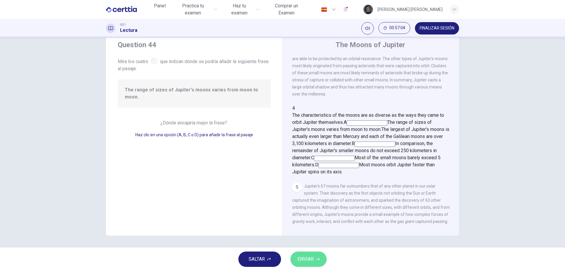
click at [311, 259] on span "ENVIAR" at bounding box center [306, 259] width 16 height 8
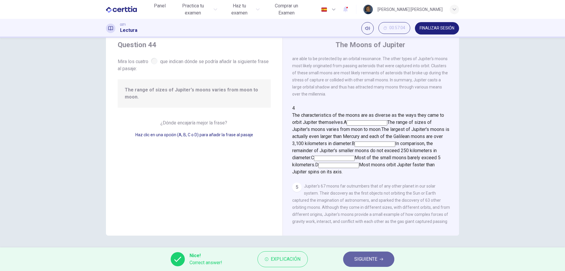
click at [359, 262] on span "SIGUIENTE" at bounding box center [365, 259] width 23 height 8
click at [359, 262] on div "Nice! Correct answer! Explicación SIGUIENTE" at bounding box center [282, 259] width 565 height 24
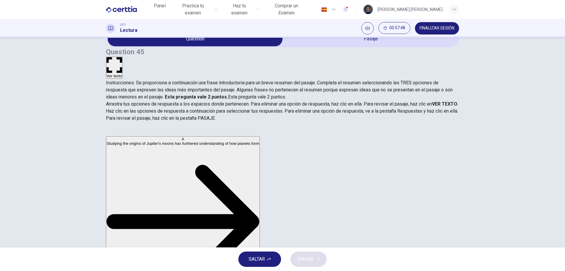
scroll to position [138, 0]
drag, startPoint x: 160, startPoint y: 184, endPoint x: 378, endPoint y: 147, distance: 221.6
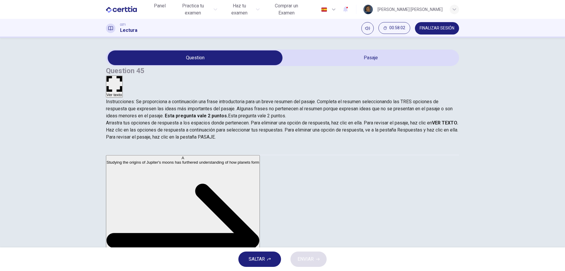
scroll to position [0, 0]
drag, startPoint x: 163, startPoint y: 166, endPoint x: 303, endPoint y: 193, distance: 142.5
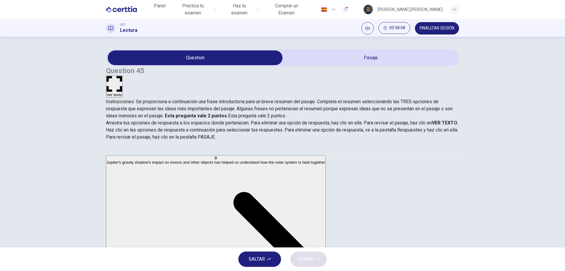
scroll to position [53, 0]
drag, startPoint x: 161, startPoint y: 193, endPoint x: 233, endPoint y: 198, distance: 72.4
drag, startPoint x: 258, startPoint y: 200, endPoint x: 264, endPoint y: 200, distance: 6.8
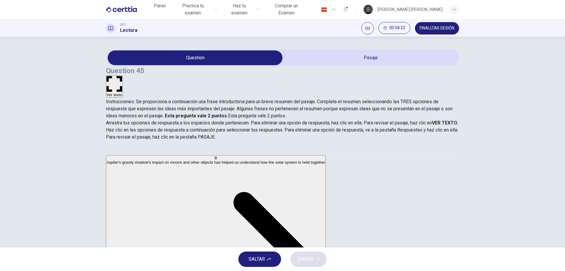
drag, startPoint x: 150, startPoint y: 197, endPoint x: 254, endPoint y: 204, distance: 104.7
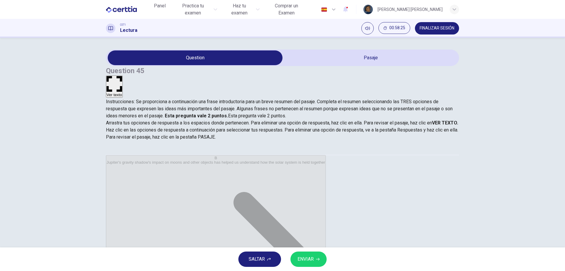
scroll to position [18, 0]
drag, startPoint x: 251, startPoint y: 192, endPoint x: 252, endPoint y: 211, distance: 19.7
drag, startPoint x: 247, startPoint y: 190, endPoint x: 247, endPoint y: 232, distance: 41.5
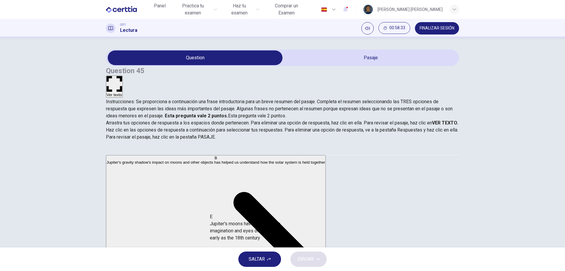
drag, startPoint x: 169, startPoint y: 228, endPoint x: 281, endPoint y: 215, distance: 112.3
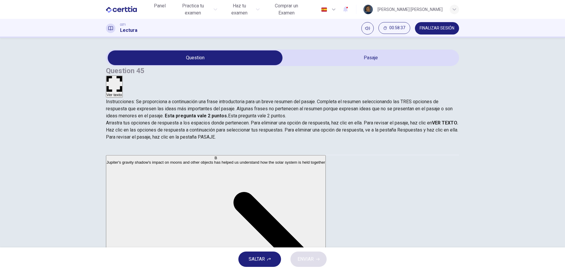
drag, startPoint x: 168, startPoint y: 232, endPoint x: 252, endPoint y: 231, distance: 84.2
drag, startPoint x: 252, startPoint y: 231, endPoint x: 266, endPoint y: 228, distance: 14.4
drag, startPoint x: 269, startPoint y: 227, endPoint x: 265, endPoint y: 225, distance: 4.7
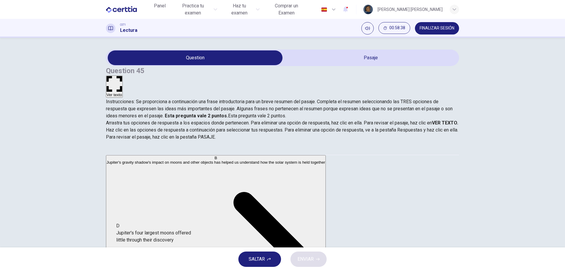
drag, startPoint x: 173, startPoint y: 234, endPoint x: 281, endPoint y: 219, distance: 110.0
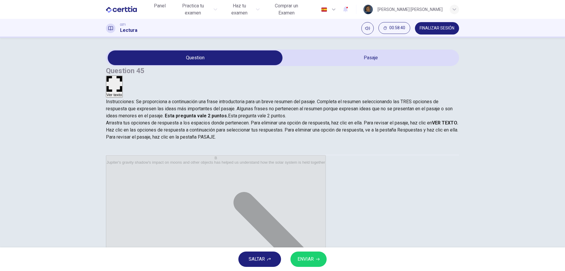
scroll to position [18, 0]
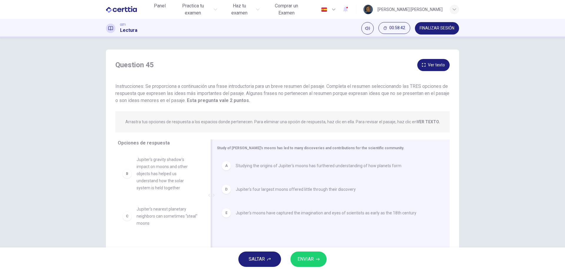
scroll to position [18, 0]
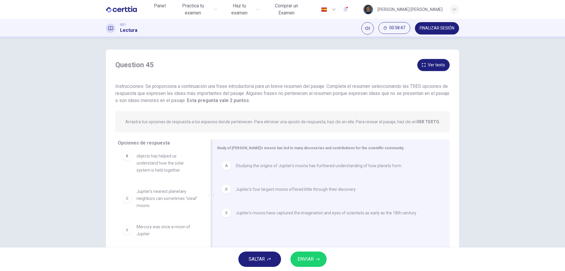
click at [224, 190] on div "D" at bounding box center [226, 188] width 9 height 9
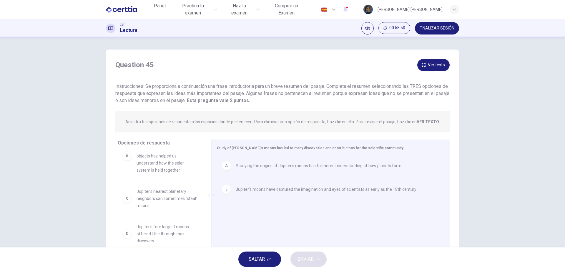
drag, startPoint x: 157, startPoint y: 235, endPoint x: 239, endPoint y: 243, distance: 82.3
drag, startPoint x: 179, startPoint y: 232, endPoint x: 244, endPoint y: 233, distance: 65.1
click at [240, 233] on div "A Studying the origins of Jupiter's moons has furthered understanding of how pl…" at bounding box center [328, 195] width 223 height 79
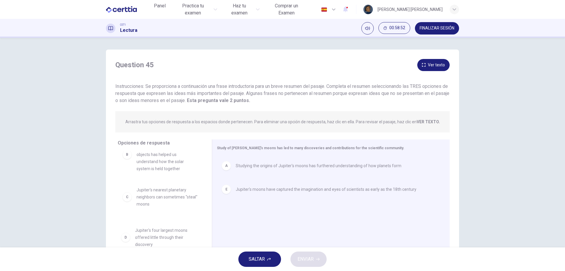
click at [276, 224] on div "A Studying the origins of Jupiter's moons has furthered understanding of how pl…" at bounding box center [328, 195] width 223 height 79
click at [278, 223] on div "A Studying the origins of Jupiter's moons has furthered understanding of how pl…" at bounding box center [328, 195] width 223 height 79
drag, startPoint x: 168, startPoint y: 232, endPoint x: 236, endPoint y: 216, distance: 69.3
click at [290, 213] on div "A Studying the origins of Jupiter's moons has furthered understanding of how pl…" at bounding box center [328, 195] width 223 height 79
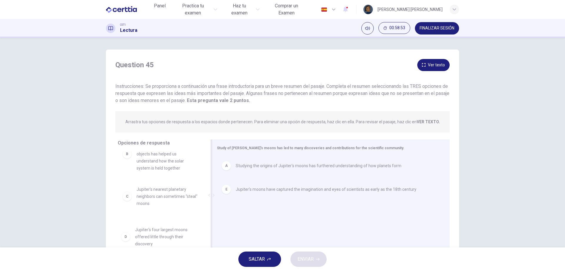
click at [290, 213] on div "A Studying the origins of Jupiter's moons has furthered understanding of how pl…" at bounding box center [328, 195] width 223 height 79
drag, startPoint x: 174, startPoint y: 228, endPoint x: 227, endPoint y: 207, distance: 56.6
click at [253, 208] on div "A Studying the origins of Jupiter's moons has furthered understanding of how pl…" at bounding box center [328, 195] width 223 height 79
click at [266, 208] on div "A Studying the origins of Jupiter's moons has furthered understanding of how pl…" at bounding box center [328, 195] width 223 height 79
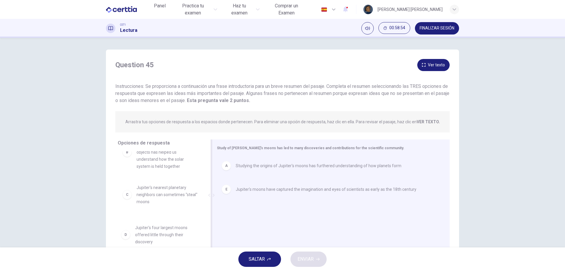
drag, startPoint x: 285, startPoint y: 208, endPoint x: 293, endPoint y: 207, distance: 8.0
click at [293, 207] on div "A Studying the origins of Jupiter's moons has furthered understanding of how pl…" at bounding box center [328, 195] width 223 height 79
drag, startPoint x: 293, startPoint y: 207, endPoint x: 220, endPoint y: 222, distance: 74.5
click at [289, 207] on div "A Studying the origins of Jupiter's moons has furthered understanding of how pl…" at bounding box center [328, 195] width 223 height 79
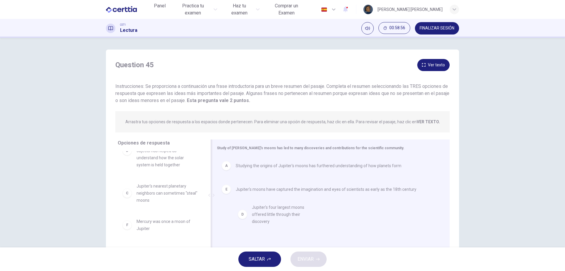
drag, startPoint x: 152, startPoint y: 234, endPoint x: 271, endPoint y: 219, distance: 119.9
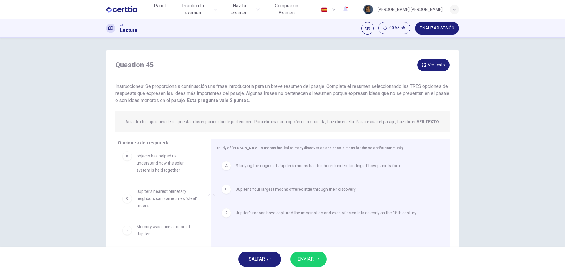
scroll to position [18, 0]
drag, startPoint x: 226, startPoint y: 191, endPoint x: 226, endPoint y: 225, distance: 34.1
click at [224, 214] on div "E" at bounding box center [226, 212] width 9 height 9
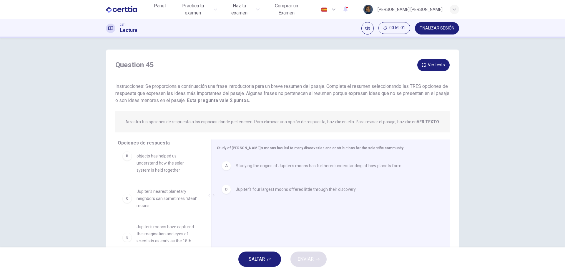
click at [224, 214] on div "A Studying the origins of Jupiter's moons has furthered understanding of how pl…" at bounding box center [328, 195] width 223 height 79
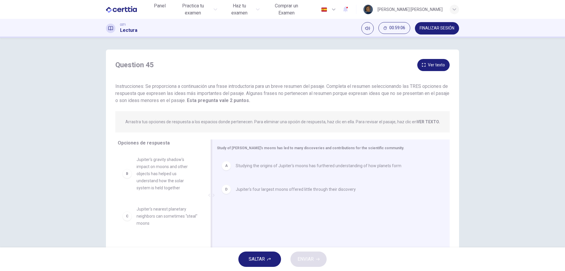
click at [435, 63] on button "Ver texto" at bounding box center [433, 65] width 32 height 12
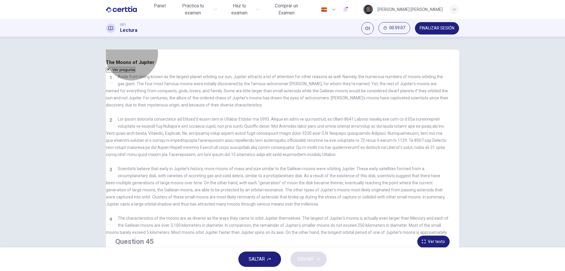
click at [135, 67] on button "Ver pregunta" at bounding box center [120, 70] width 29 height 6
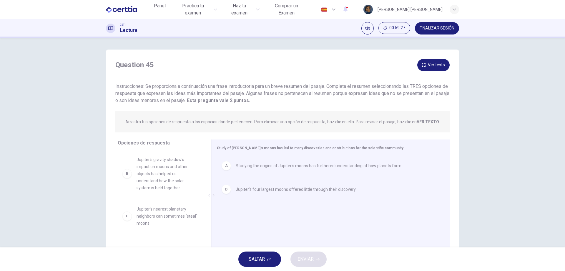
click at [223, 190] on div "D" at bounding box center [226, 188] width 9 height 9
click at [223, 190] on div "A Studying the origins of Jupiter's moons has furthered understanding of how pl…" at bounding box center [328, 195] width 223 height 79
click at [224, 165] on div "A" at bounding box center [226, 165] width 9 height 9
click at [224, 165] on div "A Studying the origins of Jupiter's moons has furthered understanding of how pl…" at bounding box center [328, 195] width 223 height 79
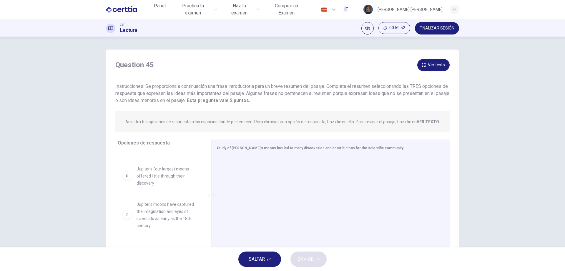
scroll to position [138, 0]
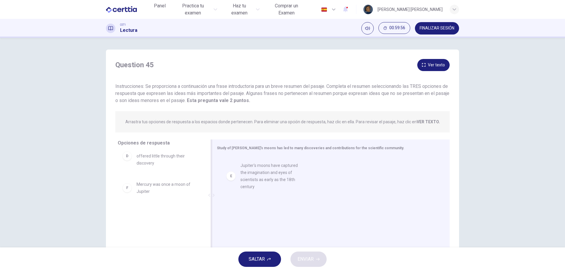
drag, startPoint x: 171, startPoint y: 194, endPoint x: 280, endPoint y: 175, distance: 110.5
click at [280, 175] on div at bounding box center [328, 195] width 223 height 79
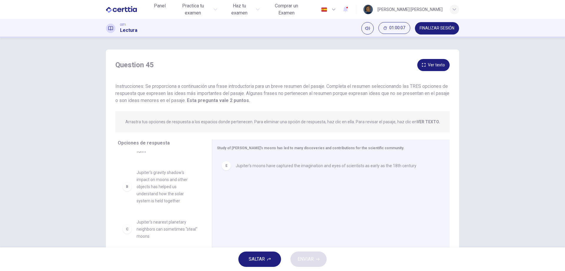
scroll to position [59, 0]
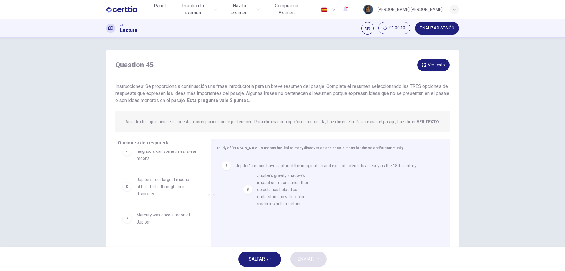
drag, startPoint x: 177, startPoint y: 173, endPoint x: 305, endPoint y: 205, distance: 132.1
click at [305, 205] on div "E Jupiter's moons have captured the imagination and eyes of scientists as early…" at bounding box center [328, 195] width 223 height 79
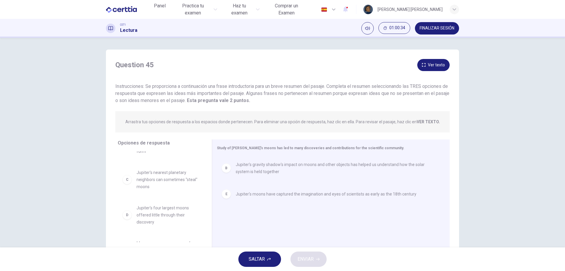
scroll to position [0, 0]
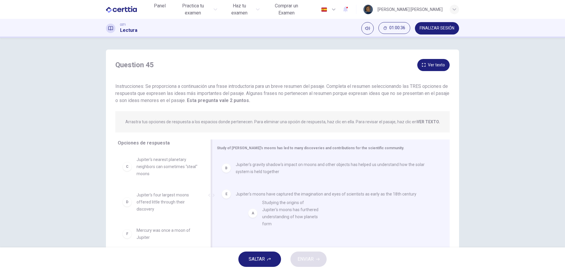
drag, startPoint x: 168, startPoint y: 174, endPoint x: 300, endPoint y: 218, distance: 138.5
click at [300, 218] on div "B Jupiter's gravity shadow's impact on moons and other objects has helped us un…" at bounding box center [328, 195] width 223 height 79
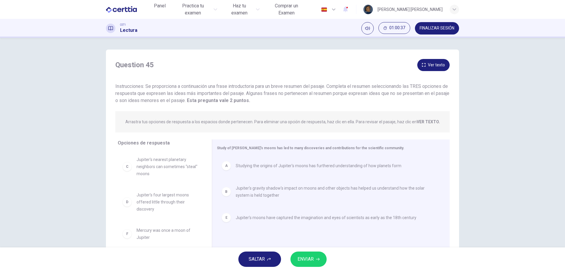
click at [312, 258] on span "ENVIAR" at bounding box center [306, 259] width 16 height 8
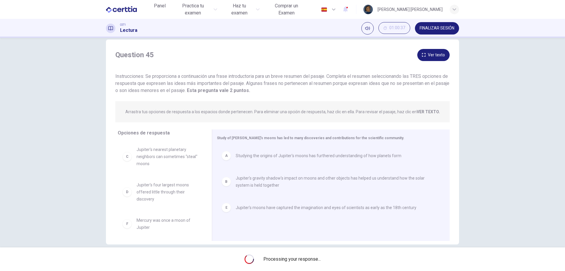
scroll to position [19, 0]
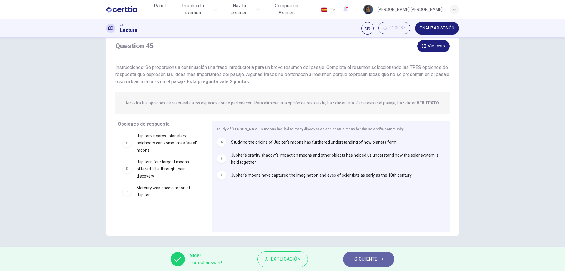
click at [351, 262] on button "SIGUIENTE" at bounding box center [368, 258] width 51 height 15
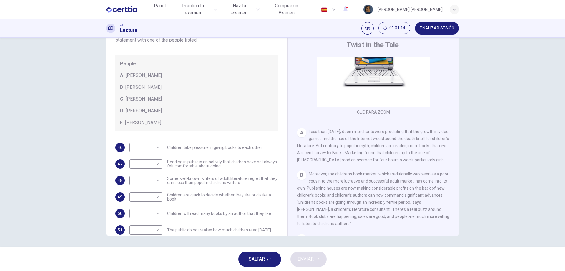
scroll to position [57, 0]
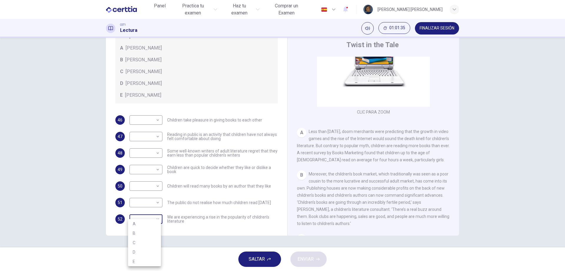
click at [154, 219] on body "Este sitio utiliza cookies, como se explica en nuestra Política de Privacidad .…" at bounding box center [282, 135] width 565 height 271
click at [154, 219] on li "A" at bounding box center [144, 223] width 33 height 9
type input "*"
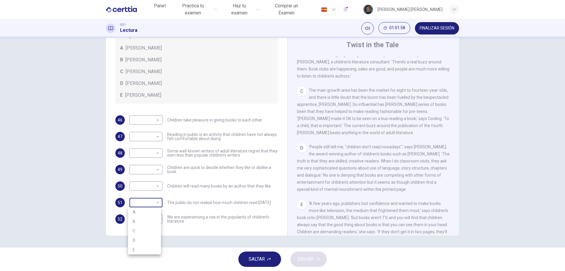
click at [148, 204] on body "Este sitio utiliza cookies, como se explica en nuestra Política de Privacidad .…" at bounding box center [282, 135] width 565 height 271
click at [148, 204] on div at bounding box center [282, 135] width 565 height 271
click at [151, 205] on body "Este sitio utiliza cookies, como se explica en nuestra Política de Privacidad .…" at bounding box center [282, 135] width 565 height 271
click at [147, 221] on li "B" at bounding box center [144, 220] width 33 height 9
type input "*"
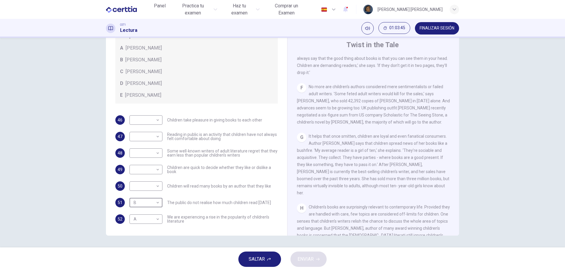
scroll to position [377, 0]
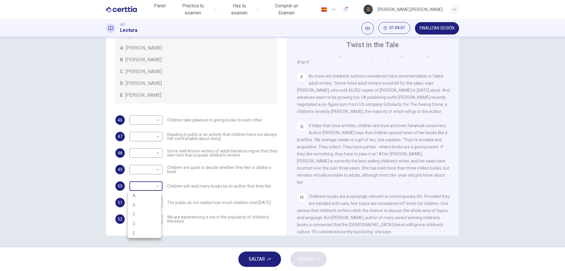
click at [151, 184] on body "Este sitio utiliza cookies, como se explica en nuestra Política de Privacidad .…" at bounding box center [282, 135] width 565 height 271
click at [140, 224] on li "D" at bounding box center [144, 223] width 33 height 9
type input "*"
click at [352, 180] on span "It helps that once smitten, children are loyal and even fanatical consumers. Au…" at bounding box center [373, 153] width 152 height 61
click at [152, 117] on body "Este sitio utiliza cookies, como se explica en nuestra Política de Privacidad .…" at bounding box center [282, 135] width 565 height 271
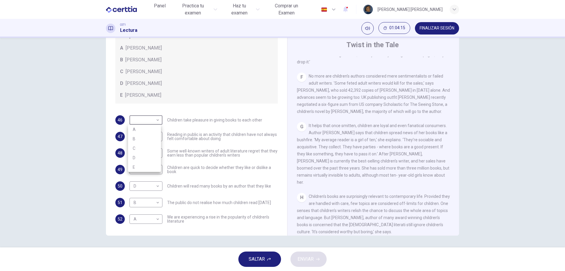
click at [139, 165] on li "E" at bounding box center [144, 166] width 33 height 9
type input "*"
click at [139, 165] on li "E" at bounding box center [144, 166] width 33 height 9
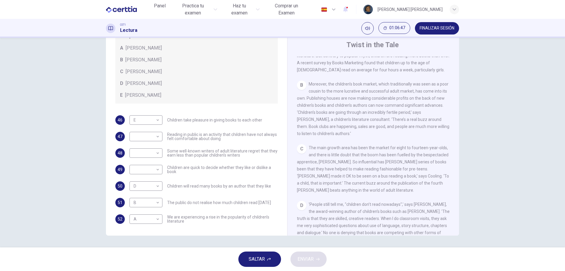
scroll to position [112, 0]
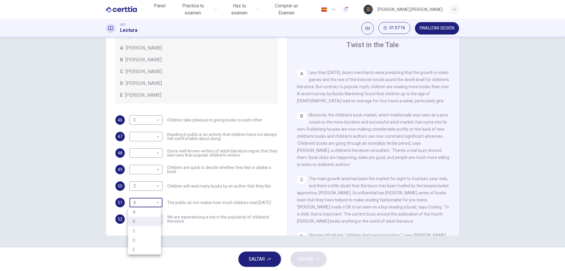
click at [155, 202] on body "Este sitio utiliza cookies, como se explica en nuestra Política de Privacidad .…" at bounding box center [282, 135] width 565 height 271
click at [150, 211] on li "A" at bounding box center [144, 211] width 33 height 9
type input "*"
click at [150, 211] on li "A" at bounding box center [144, 209] width 25 height 5
click at [147, 141] on body "Este sitio utiliza cookies, como se explica en nuestra Política de Privacidad .…" at bounding box center [282, 135] width 565 height 271
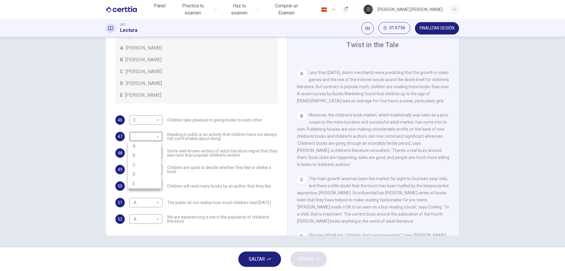
click at [142, 156] on li "B" at bounding box center [144, 154] width 33 height 9
type input "*"
click at [142, 152] on li "B" at bounding box center [144, 148] width 25 height 5
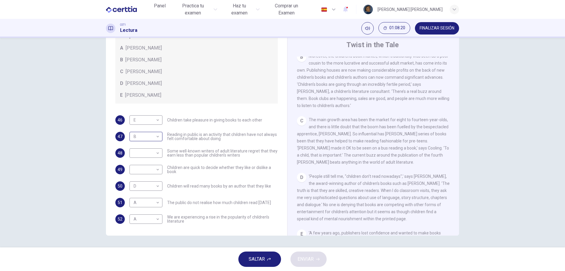
click at [154, 136] on body "Este sitio utiliza cookies, como se explica en nuestra Política de Privacidad .…" at bounding box center [282, 135] width 565 height 271
click at [154, 136] on div at bounding box center [282, 135] width 565 height 271
click at [154, 151] on body "Este sitio utiliza cookies, como se explica en nuestra Política de Privacidad .…" at bounding box center [282, 135] width 565 height 271
click at [150, 181] on li "C" at bounding box center [144, 180] width 33 height 9
type input "*"
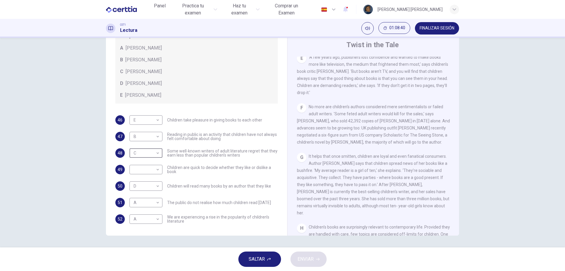
scroll to position [347, 0]
click at [147, 169] on body "Este sitio utiliza cookies, como se explica en nuestra Política de Privacidad .…" at bounding box center [282, 135] width 565 height 271
click at [147, 169] on div at bounding box center [282, 135] width 565 height 271
click at [152, 167] on body "Este sitio utiliza cookies, como se explica en nuestra Política de Privacidad .…" at bounding box center [282, 135] width 565 height 271
click at [152, 167] on div at bounding box center [282, 135] width 565 height 271
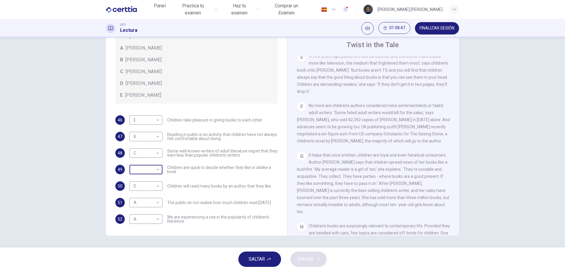
click at [152, 167] on body "Este sitio utiliza cookies, como se explica en nuestra Política de Privacidad .…" at bounding box center [282, 135] width 565 height 271
click at [150, 206] on li "D" at bounding box center [144, 206] width 33 height 9
type input "*"
click at [317, 261] on button "ENVIAR" at bounding box center [309, 258] width 36 height 15
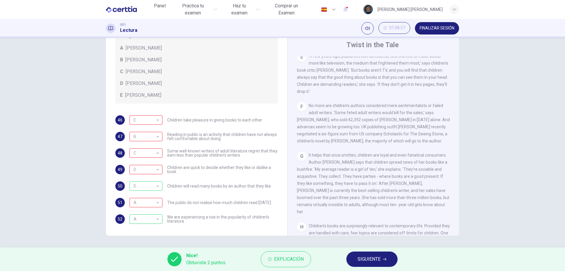
click at [362, 261] on span "SIGUIENTE" at bounding box center [369, 259] width 23 height 8
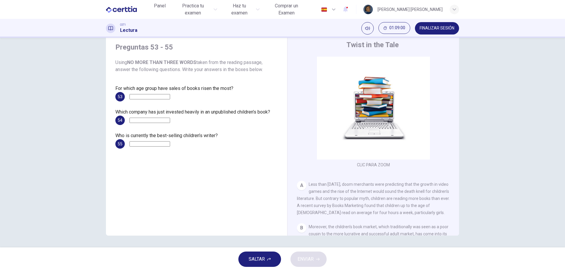
click at [158, 95] on input at bounding box center [150, 96] width 41 height 5
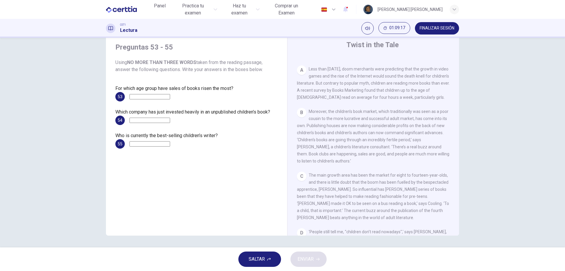
scroll to position [147, 0]
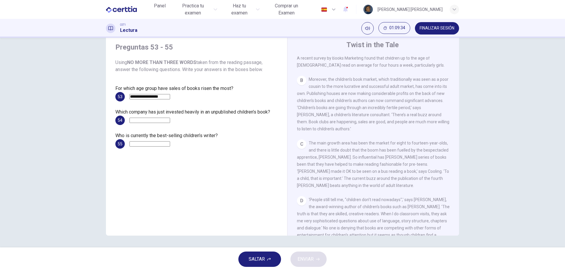
type input "**********"
click at [170, 118] on input at bounding box center [150, 119] width 41 height 5
click at [170, 144] on input at bounding box center [150, 143] width 41 height 5
type input "**********"
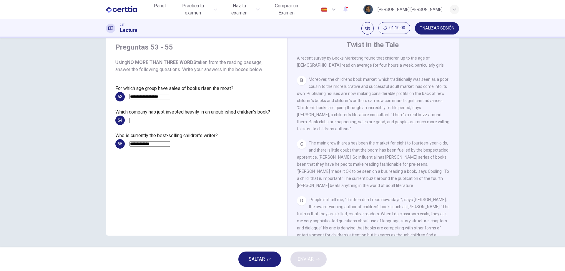
click at [163, 118] on input at bounding box center [150, 119] width 41 height 5
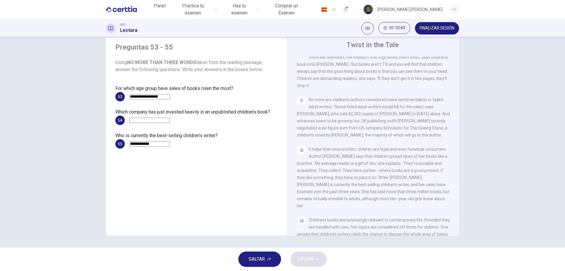
scroll to position [347, 0]
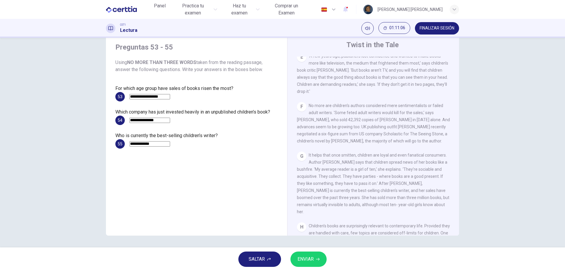
type input "**********"
click at [311, 266] on button "ENVIAR" at bounding box center [309, 258] width 36 height 15
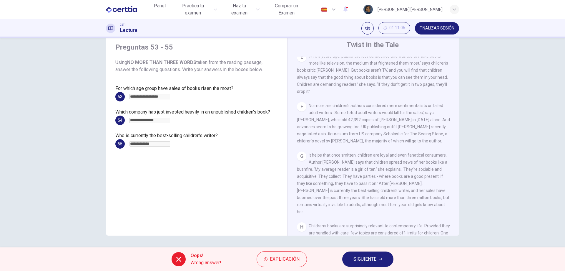
click at [367, 261] on span "SIGUIENTE" at bounding box center [365, 259] width 23 height 8
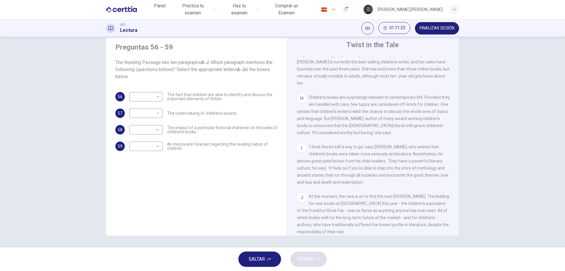
scroll to position [465, 0]
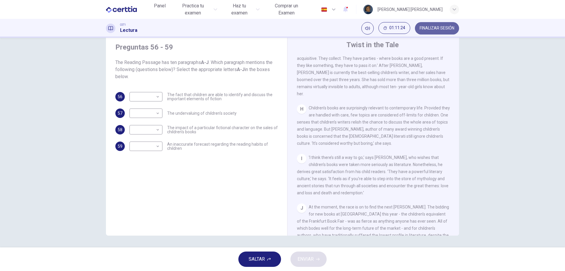
click at [446, 28] on span "FINALIZAR SESIÓN" at bounding box center [437, 28] width 35 height 5
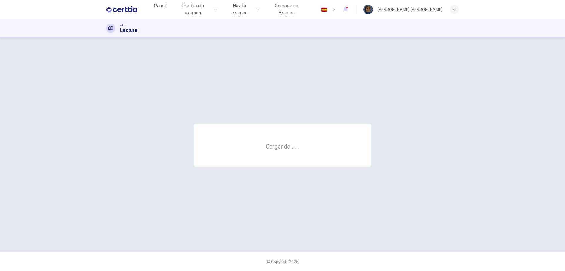
click at [309, 28] on div "CET1 Lectura" at bounding box center [283, 28] width 372 height 11
